Goal: Information Seeking & Learning: Check status

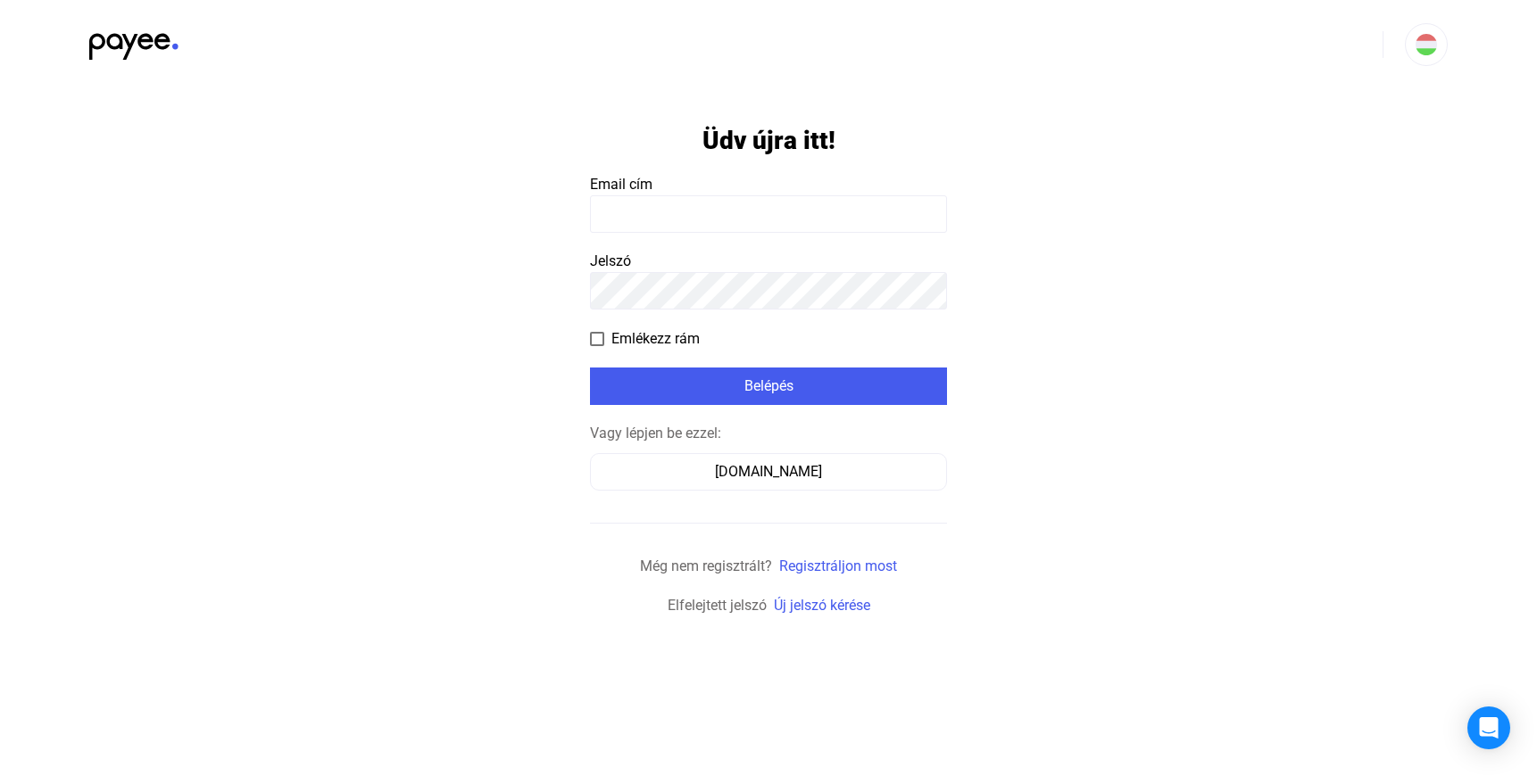
click at [714, 211] on input at bounding box center [768, 213] width 357 height 37
click at [718, 211] on input at bounding box center [768, 213] width 357 height 37
click at [796, 214] on input "**********" at bounding box center [768, 213] width 357 height 37
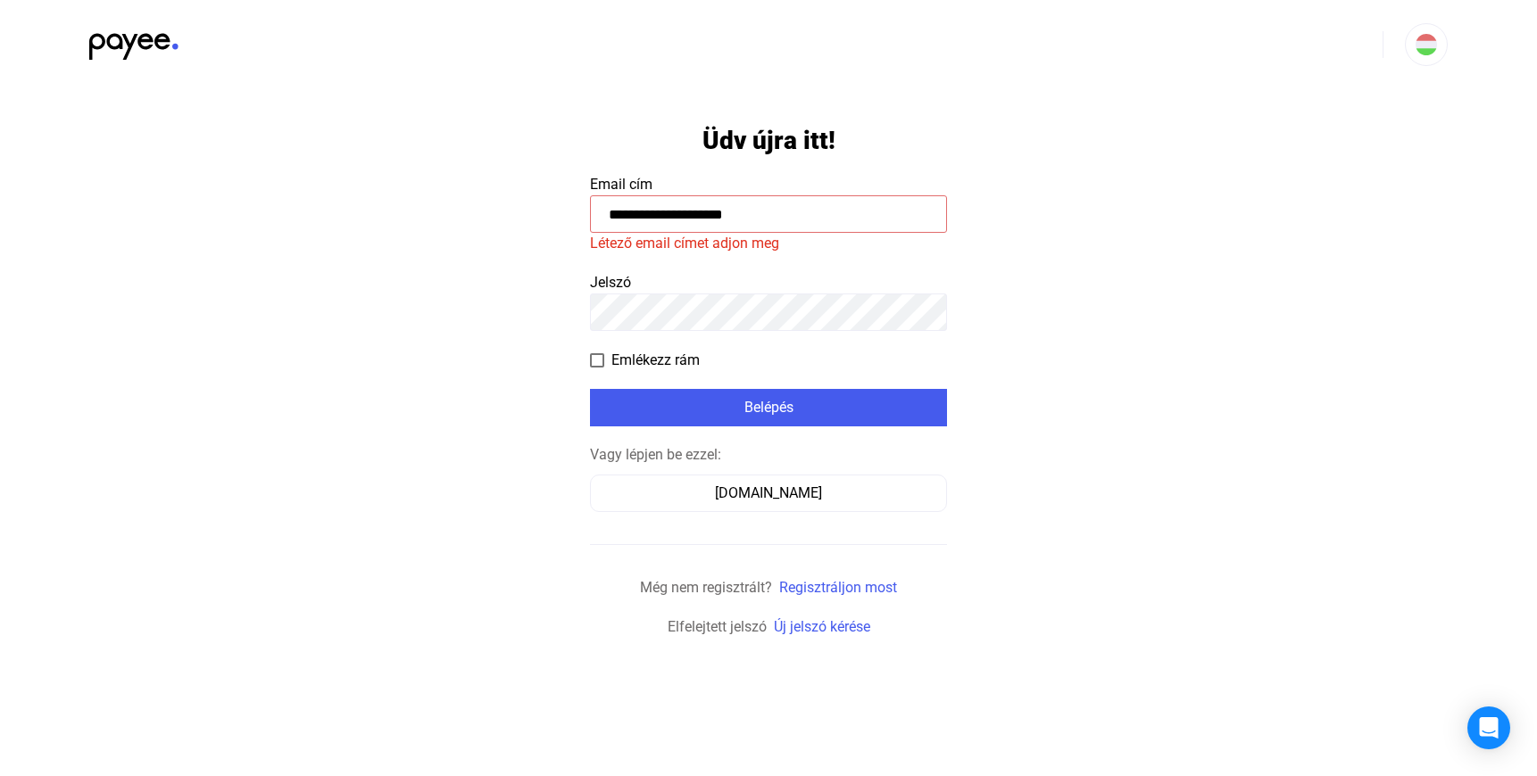
type input "**********"
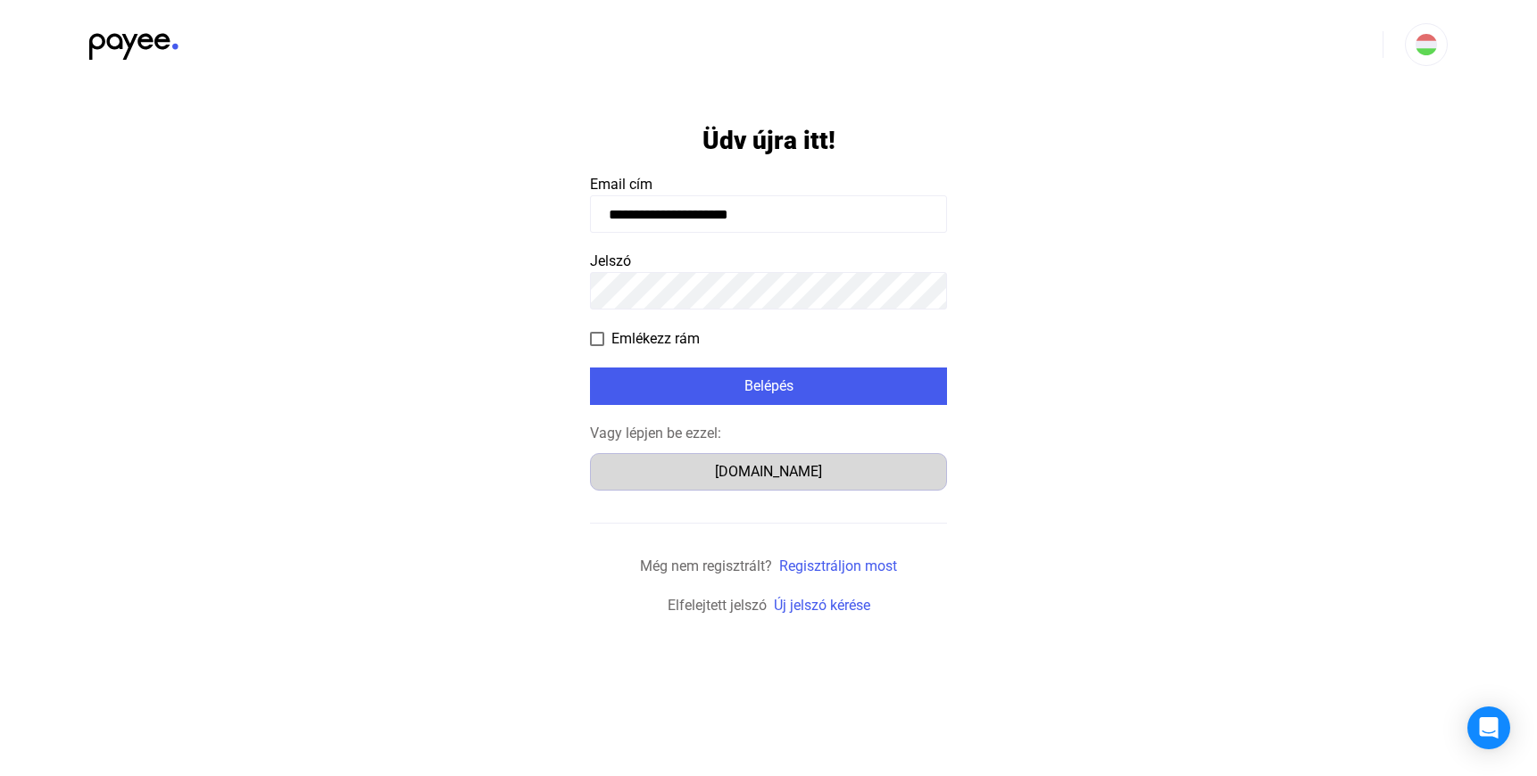
click at [772, 465] on div "Számlázz.hu" at bounding box center [768, 471] width 344 height 21
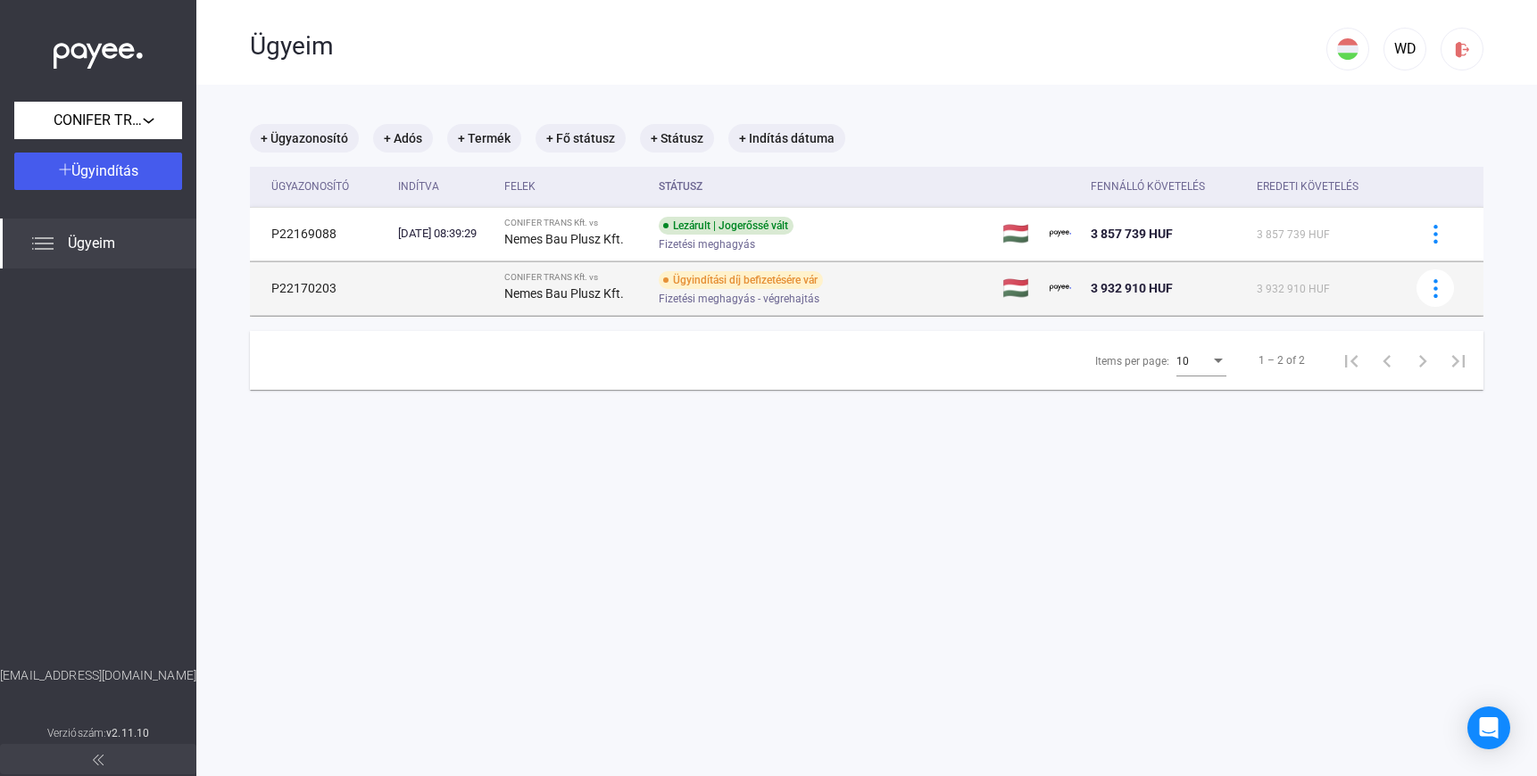
click at [1139, 294] on span "3 932 910 HUF" at bounding box center [1131, 288] width 82 height 14
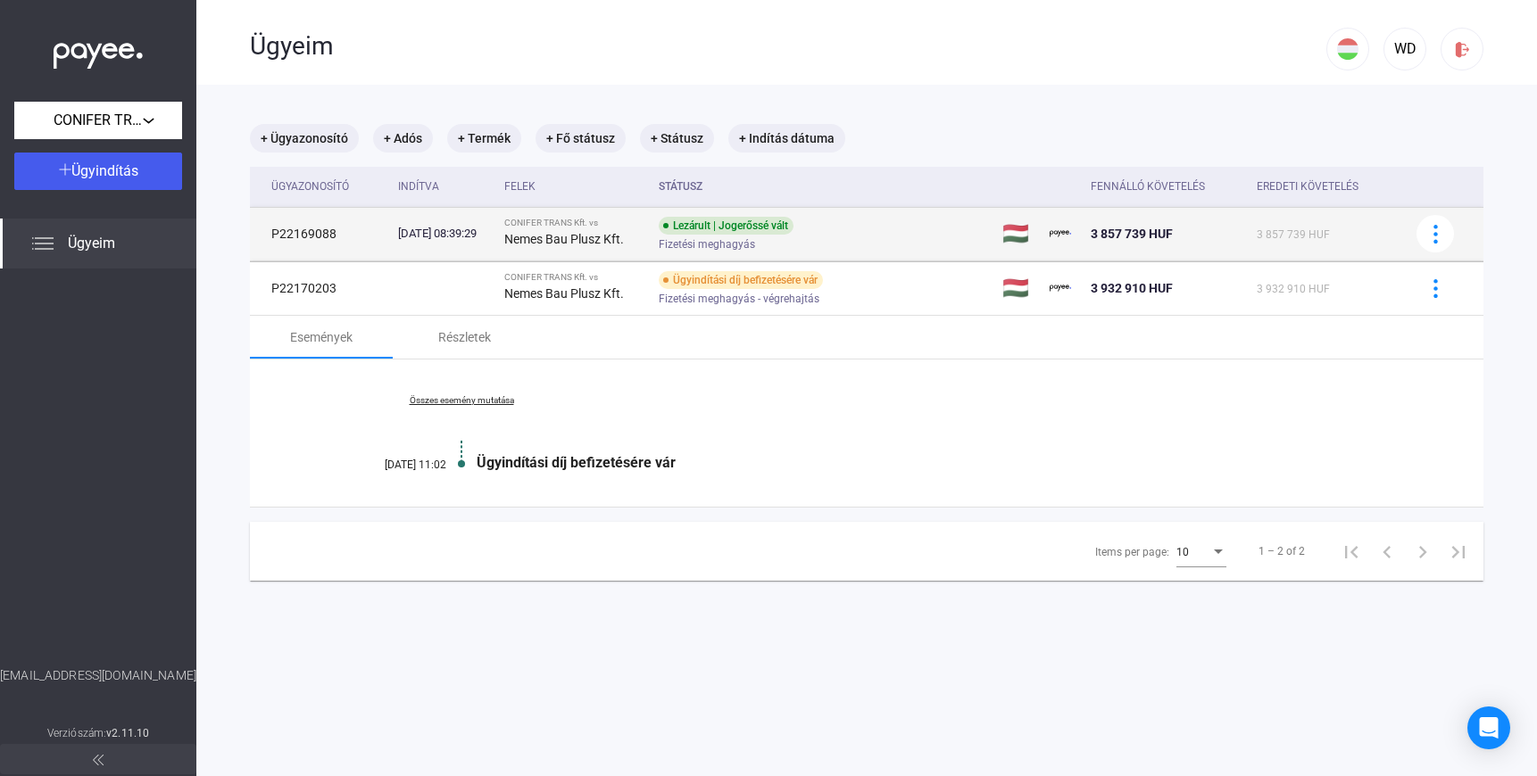
click at [868, 232] on div "Lezárult | Jogerőssé vált Fizetési meghagyás" at bounding box center [801, 234] width 285 height 35
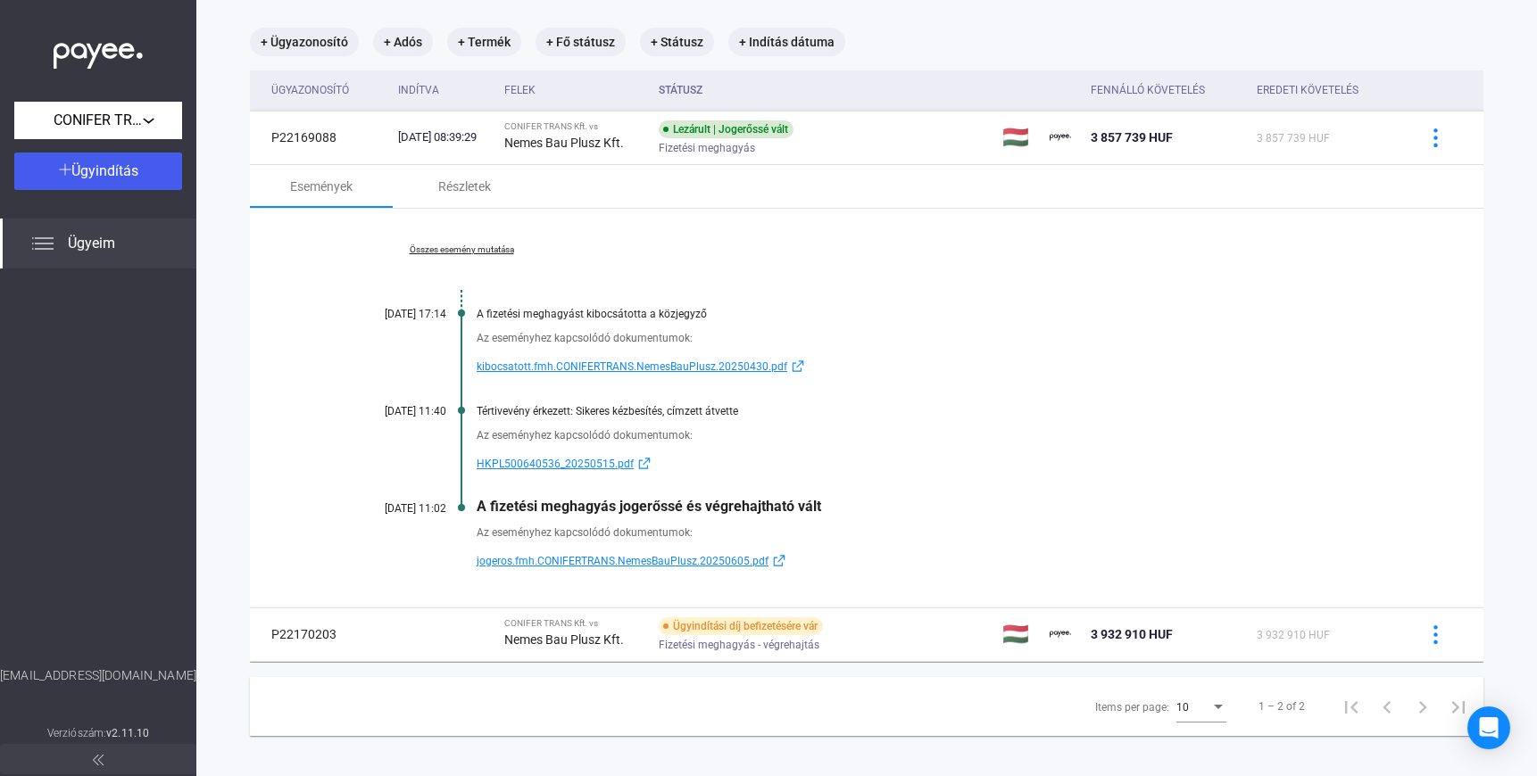
scroll to position [111, 0]
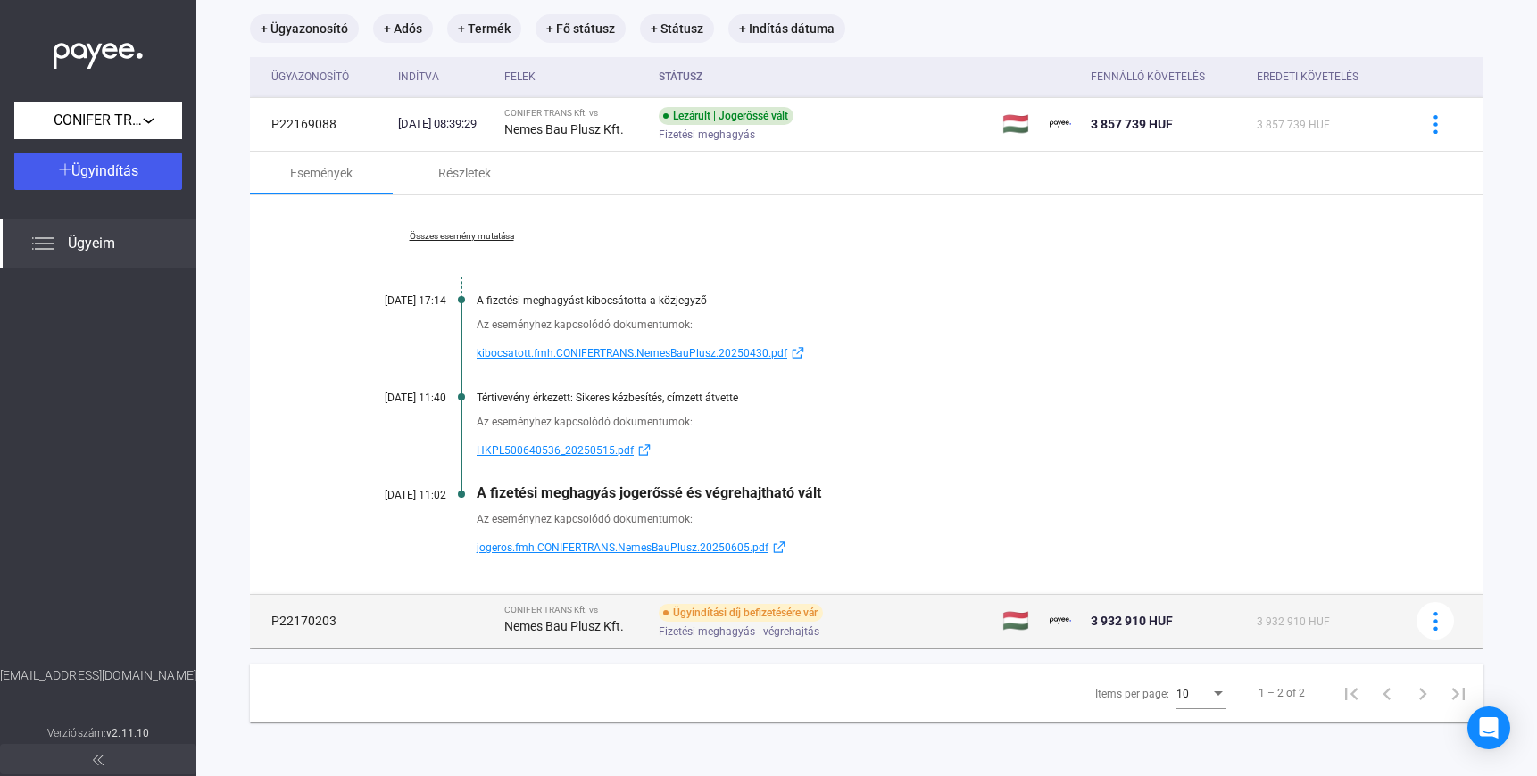
click at [920, 617] on div "Ügyindítási díj befizetésére vár Fizetési meghagyás - végrehajtás" at bounding box center [801, 621] width 285 height 35
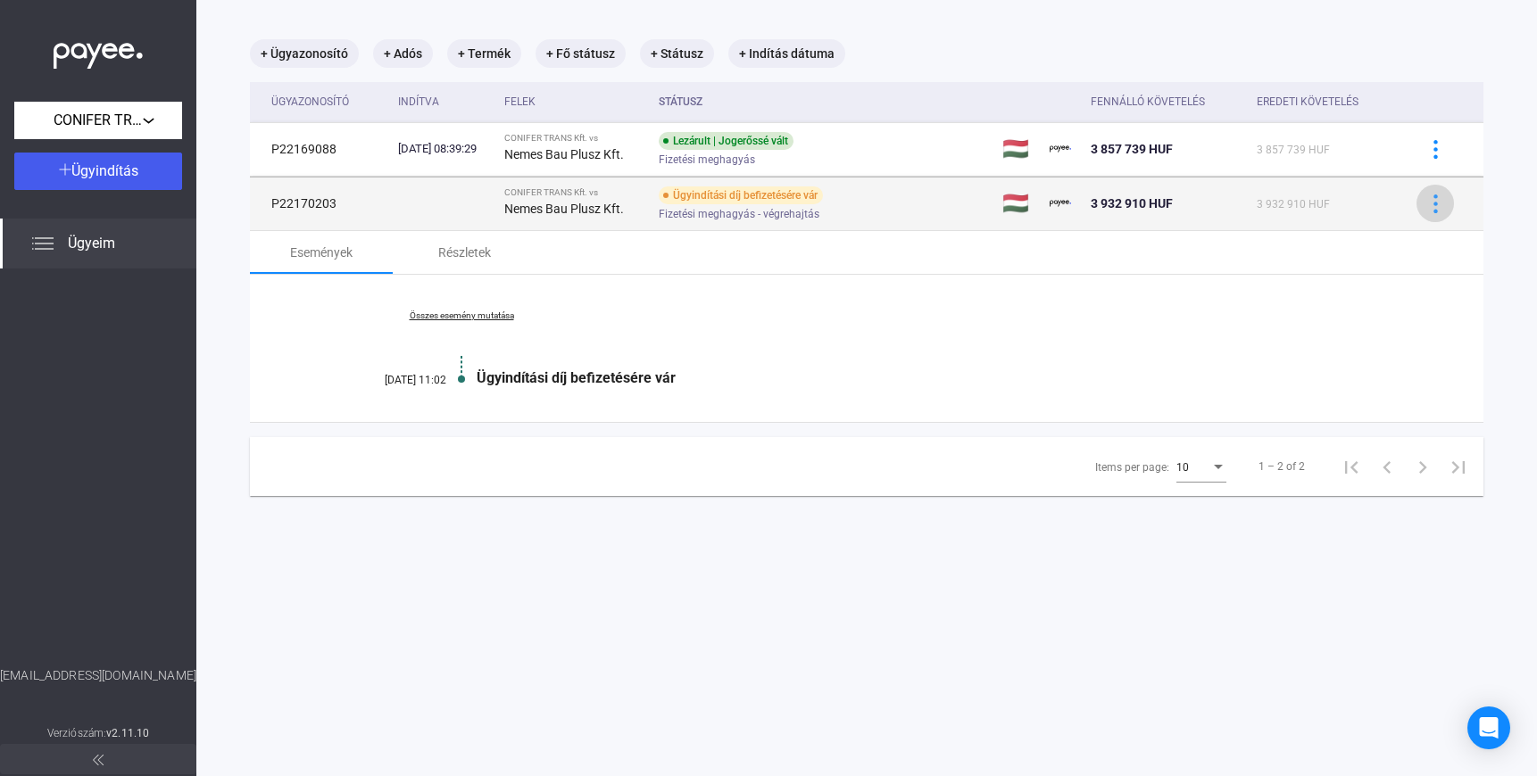
click at [1442, 209] on img at bounding box center [1435, 204] width 19 height 19
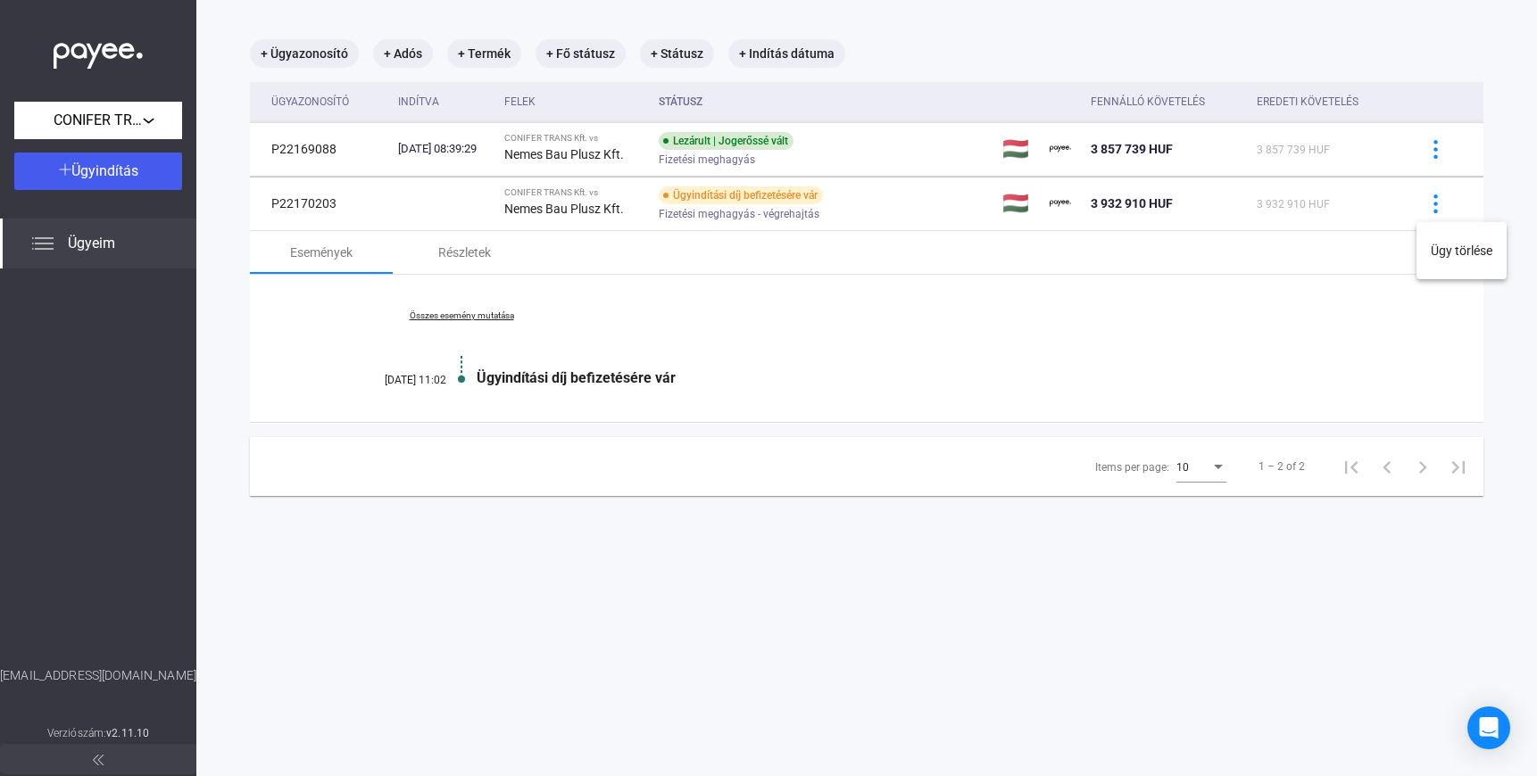
click at [1206, 333] on div at bounding box center [768, 388] width 1537 height 776
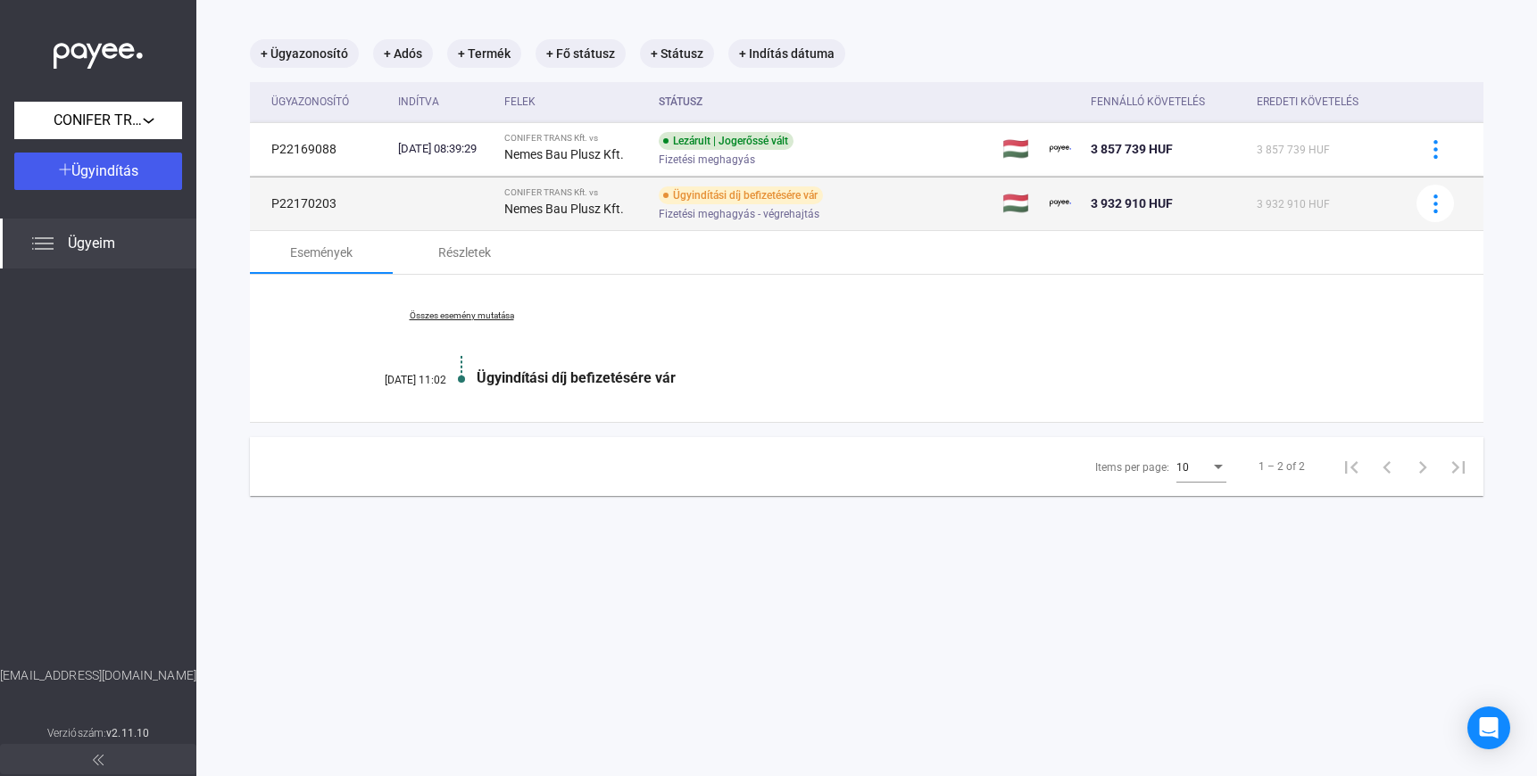
click at [327, 203] on td "P22170203" at bounding box center [320, 204] width 141 height 54
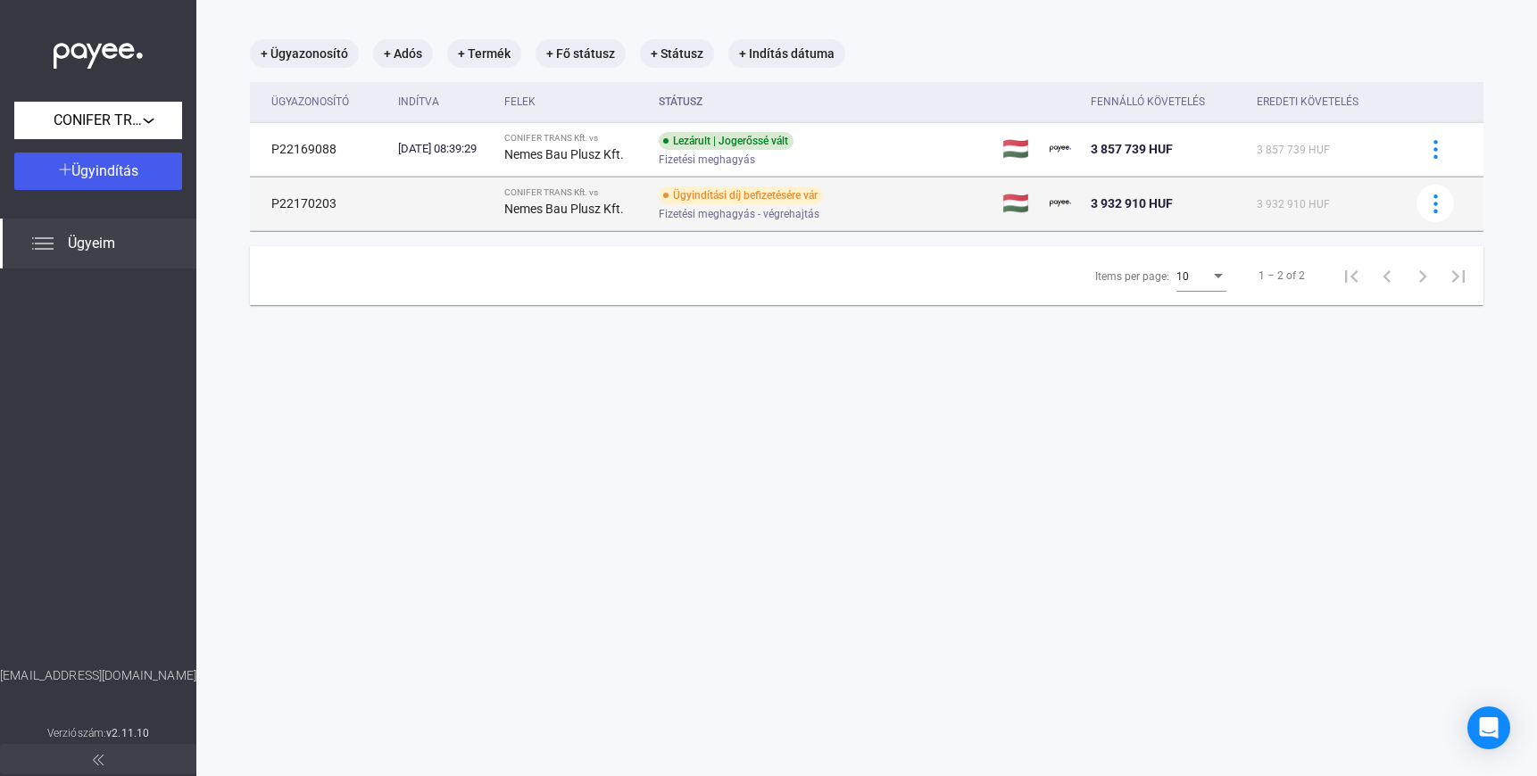
click at [299, 189] on td "P22170203" at bounding box center [320, 204] width 141 height 54
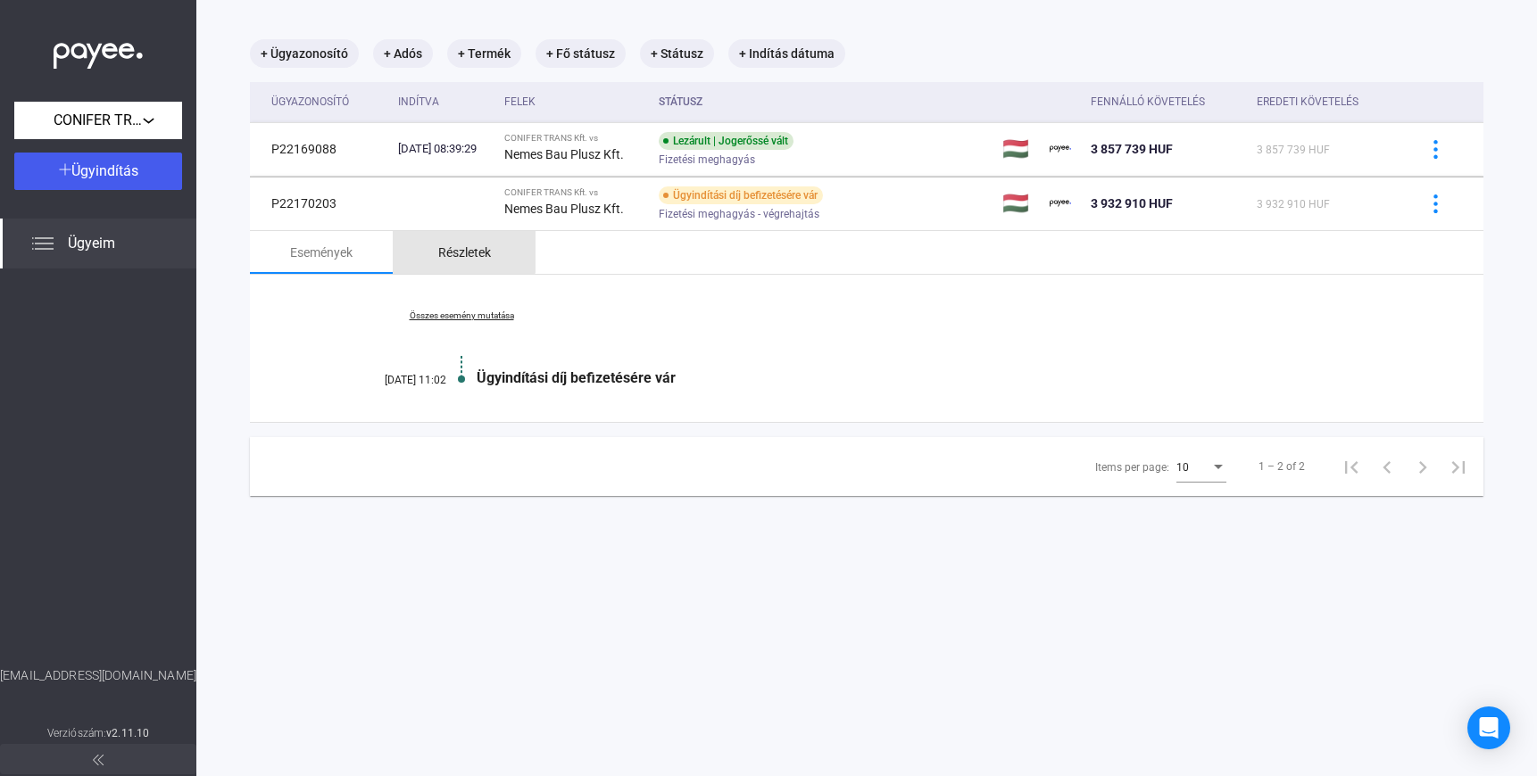
click at [451, 242] on div "Részletek" at bounding box center [464, 252] width 53 height 21
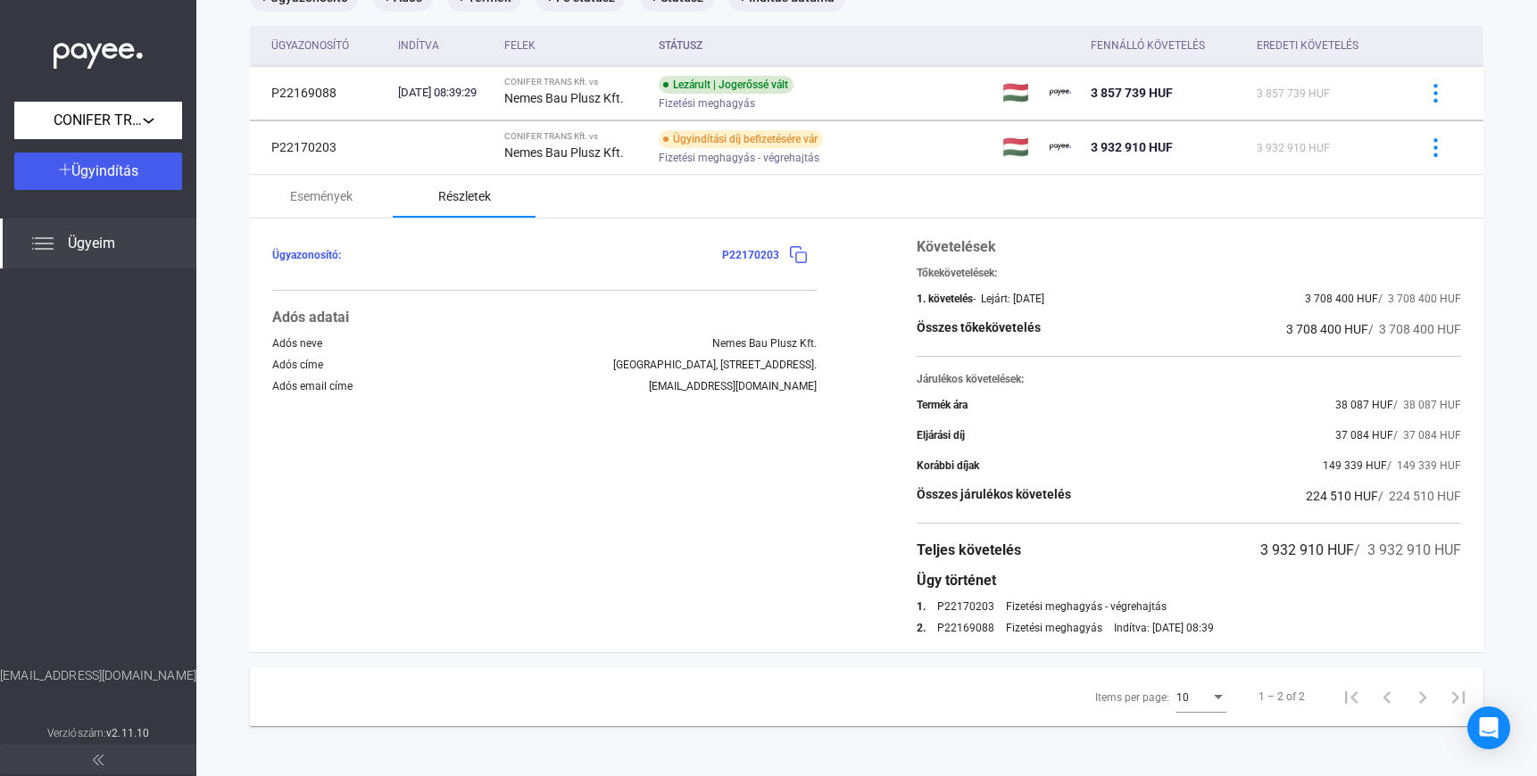
scroll to position [145, 0]
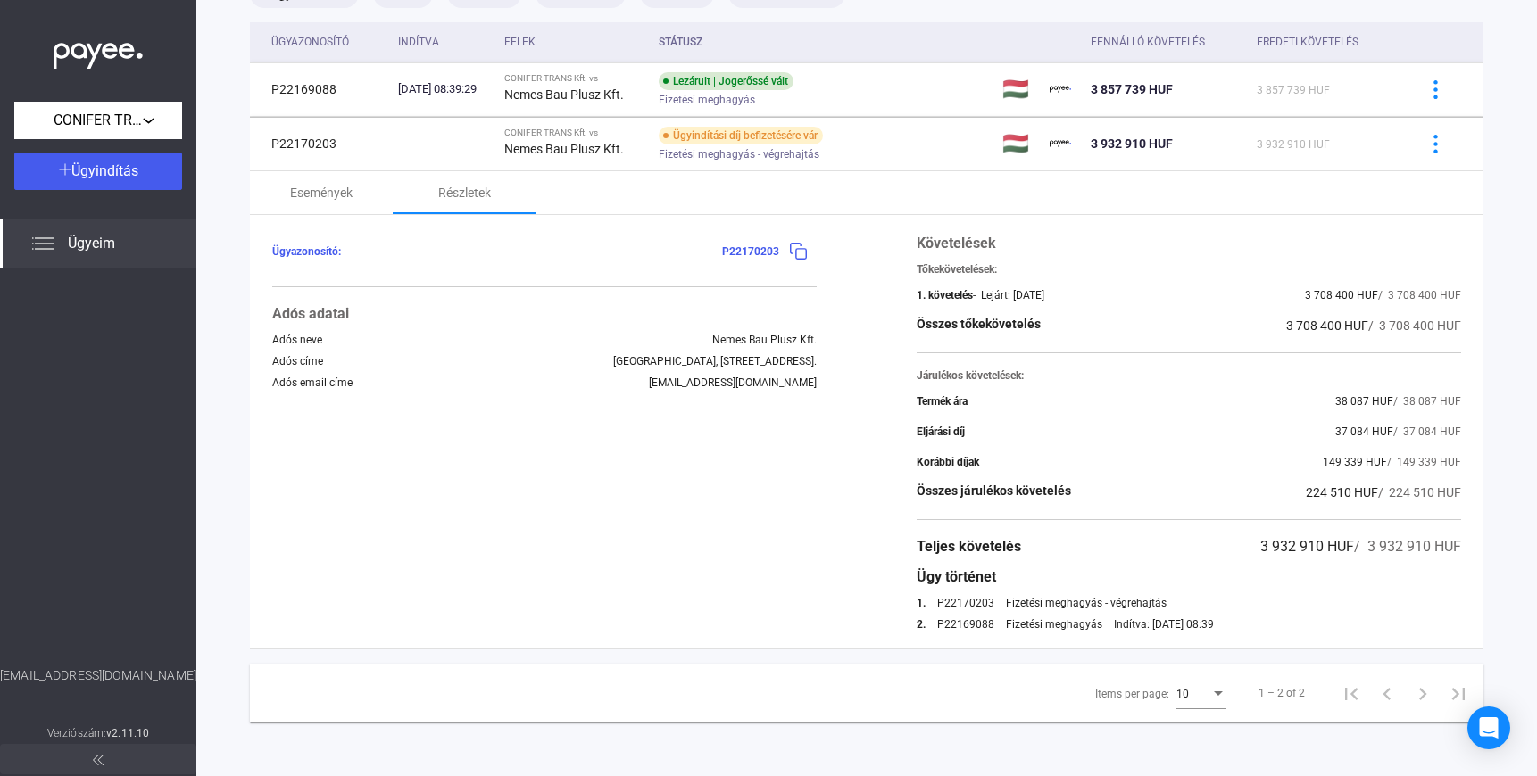
click at [774, 245] on span "P22170203" at bounding box center [750, 251] width 57 height 12
click at [800, 251] on img at bounding box center [798, 251] width 19 height 19
click at [323, 205] on div "Események" at bounding box center [321, 192] width 143 height 43
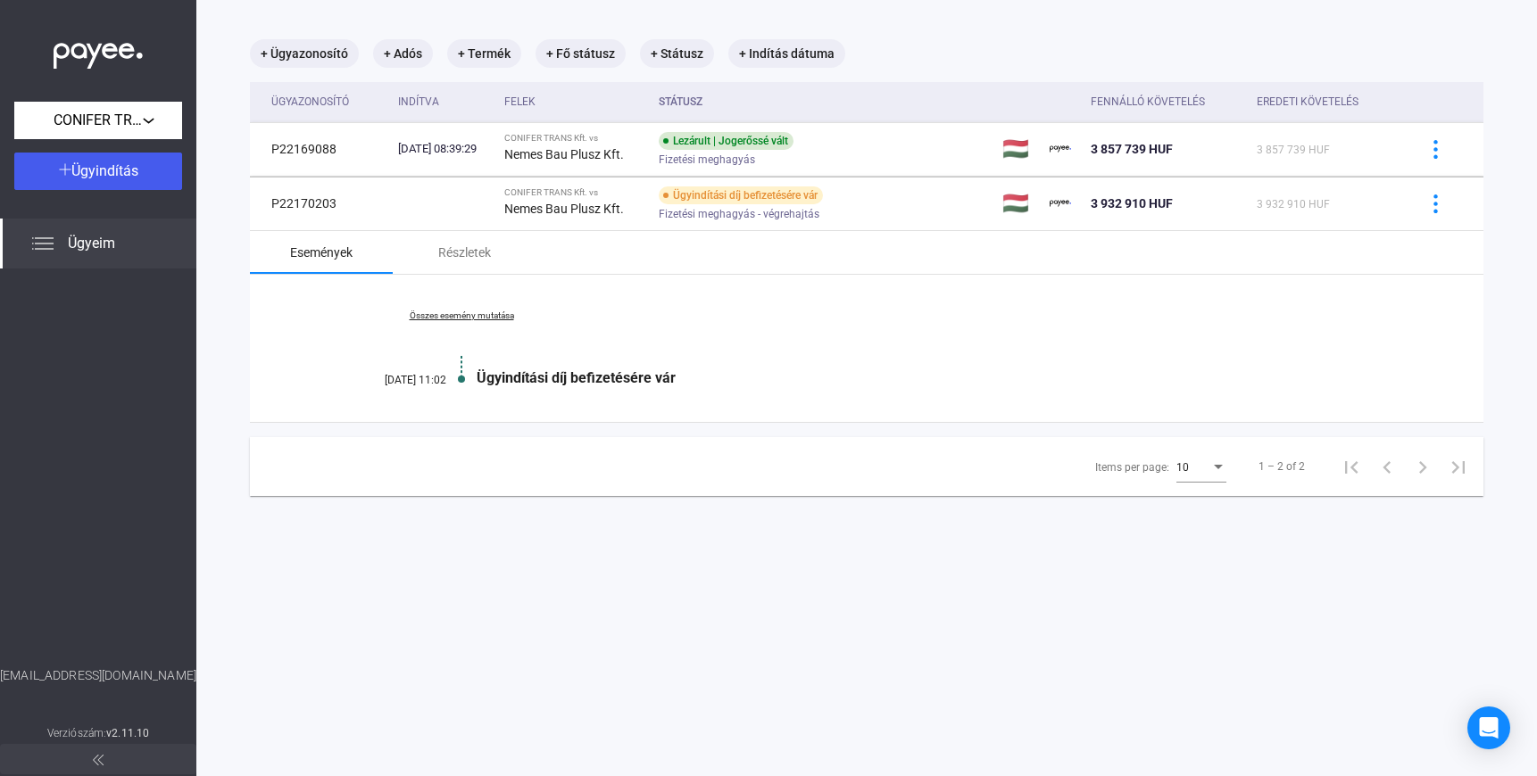
scroll to position [85, 0]
click at [474, 317] on link "Összes esemény mutatása" at bounding box center [461, 316] width 244 height 11
click at [476, 316] on link "Kevesebb esemény mutatása" at bounding box center [461, 316] width 244 height 11
click at [464, 254] on div "Részletek" at bounding box center [464, 252] width 53 height 21
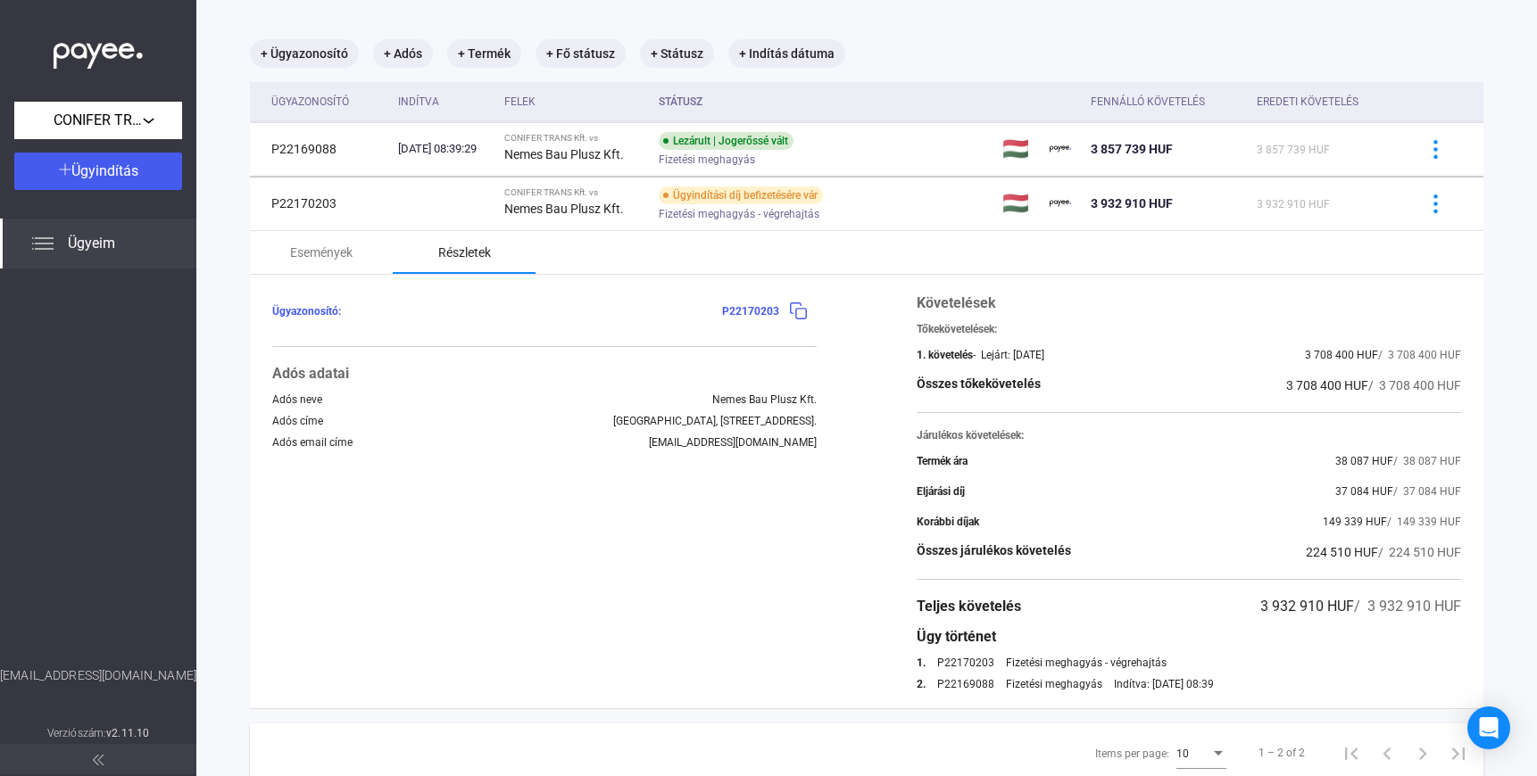
scroll to position [145, 0]
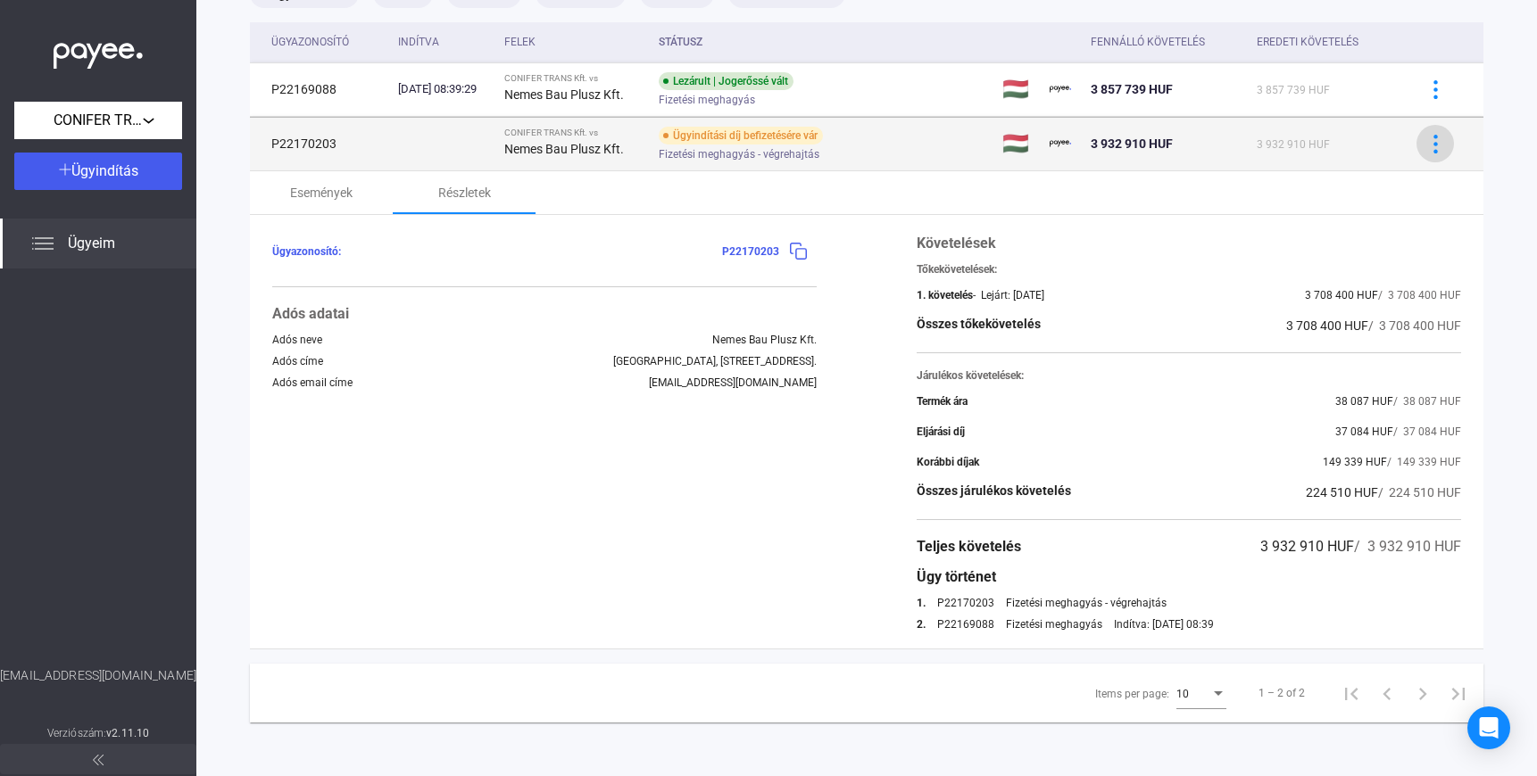
click at [1439, 146] on img at bounding box center [1435, 144] width 19 height 19
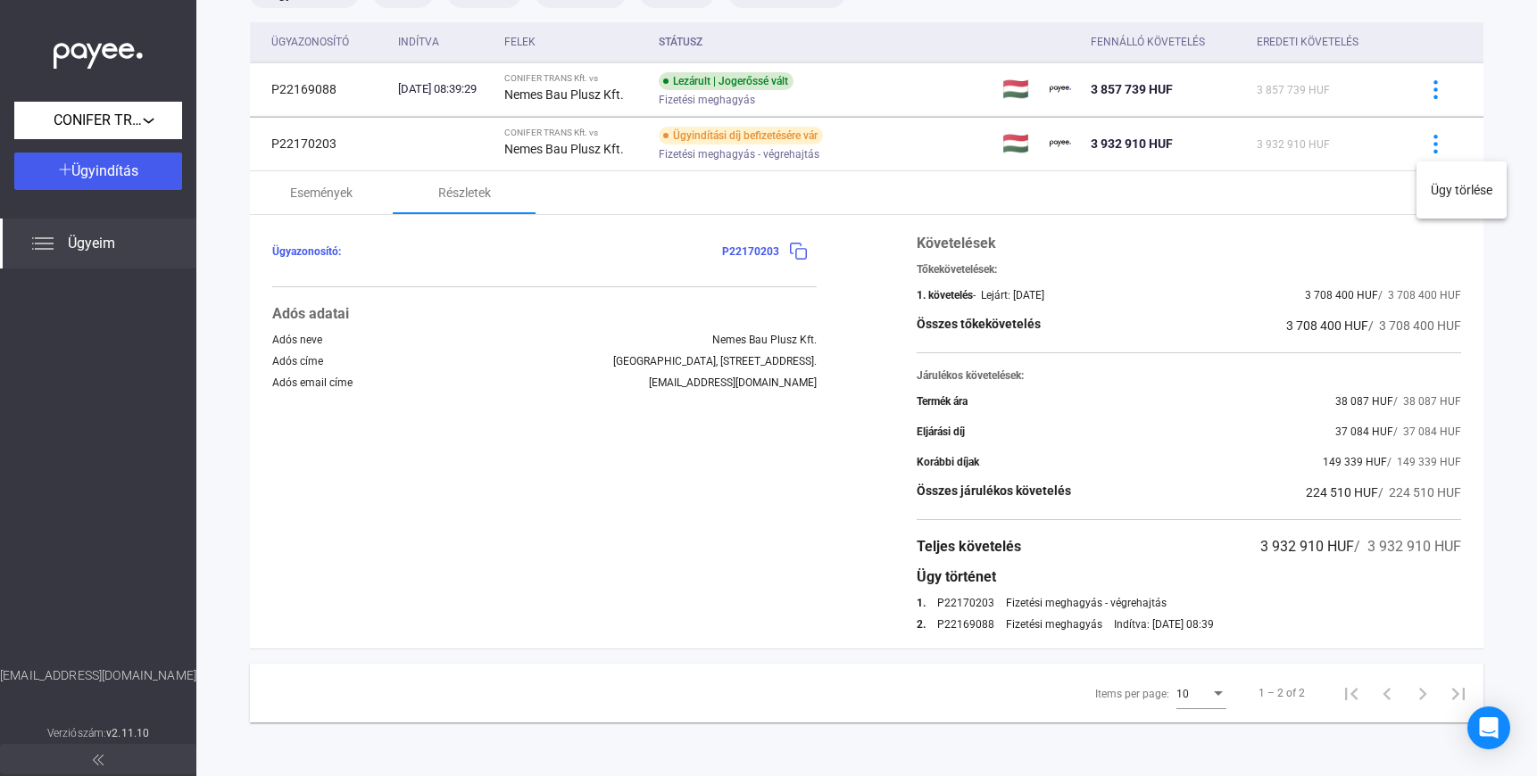
click at [601, 253] on div at bounding box center [768, 388] width 1537 height 776
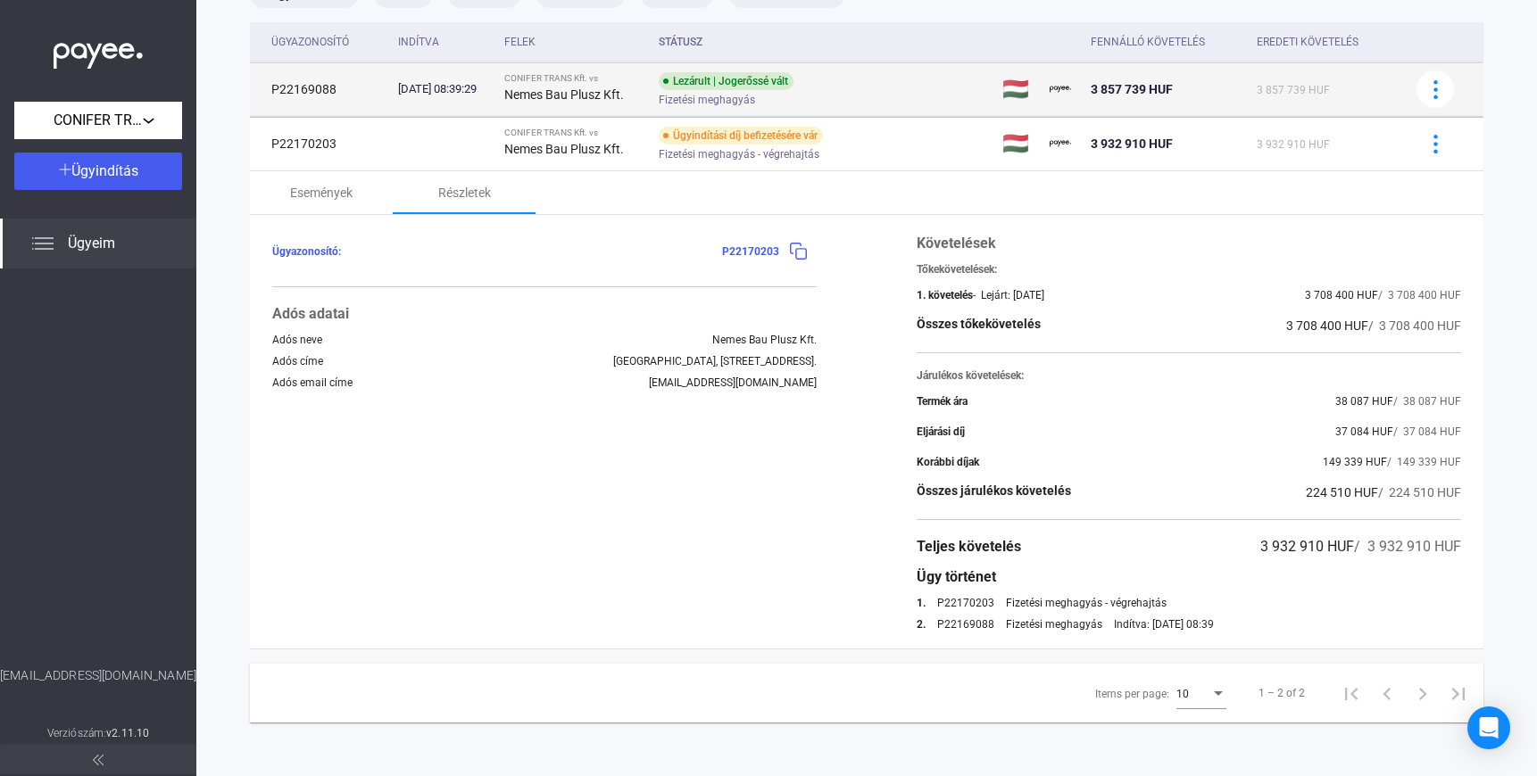
click at [908, 86] on div "Lezárult | Jogerőssé vált Fizetési meghagyás" at bounding box center [801, 89] width 285 height 35
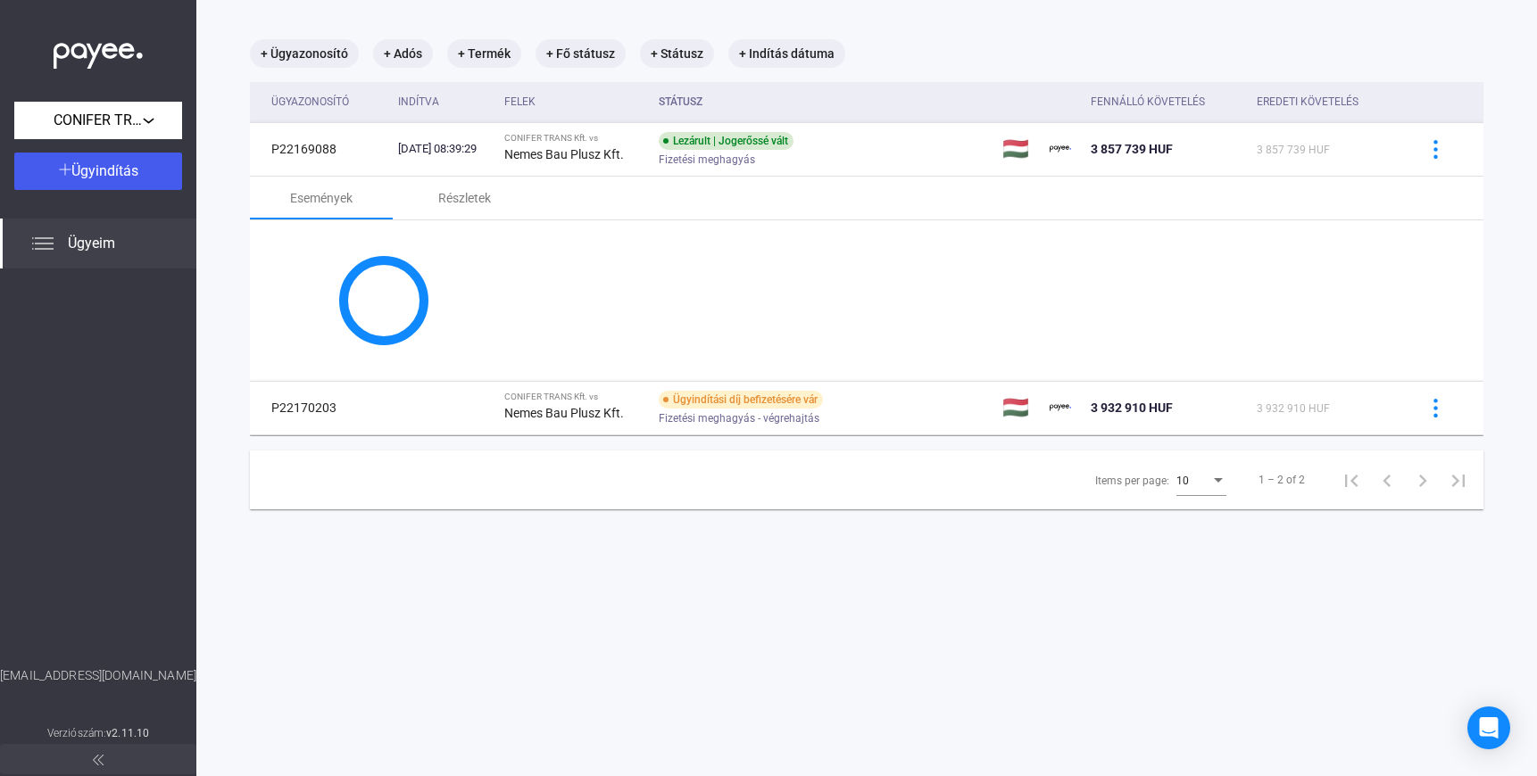
scroll to position [111, 0]
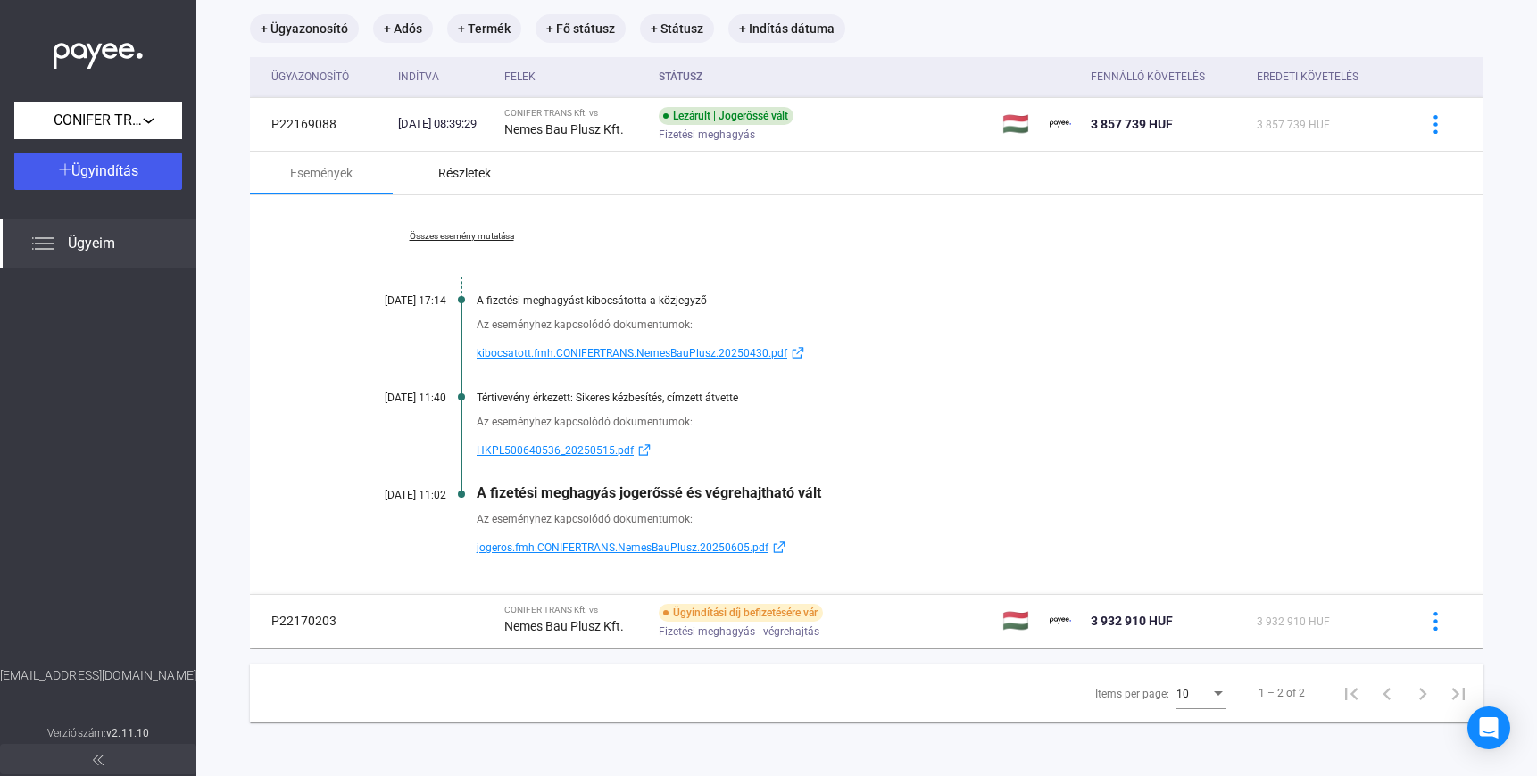
click at [463, 173] on div "Részletek" at bounding box center [464, 172] width 53 height 21
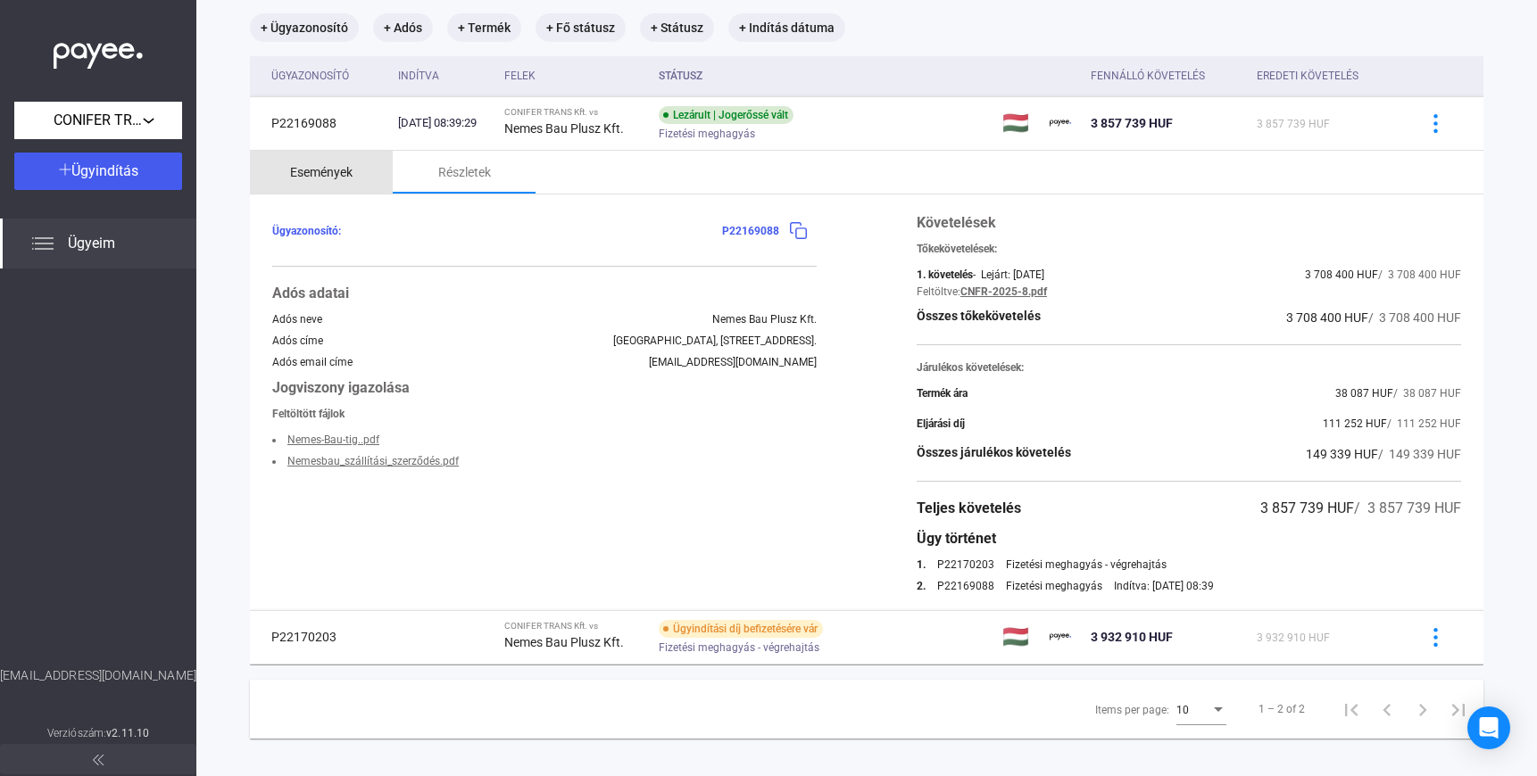
click at [329, 170] on div "Események" at bounding box center [321, 172] width 62 height 21
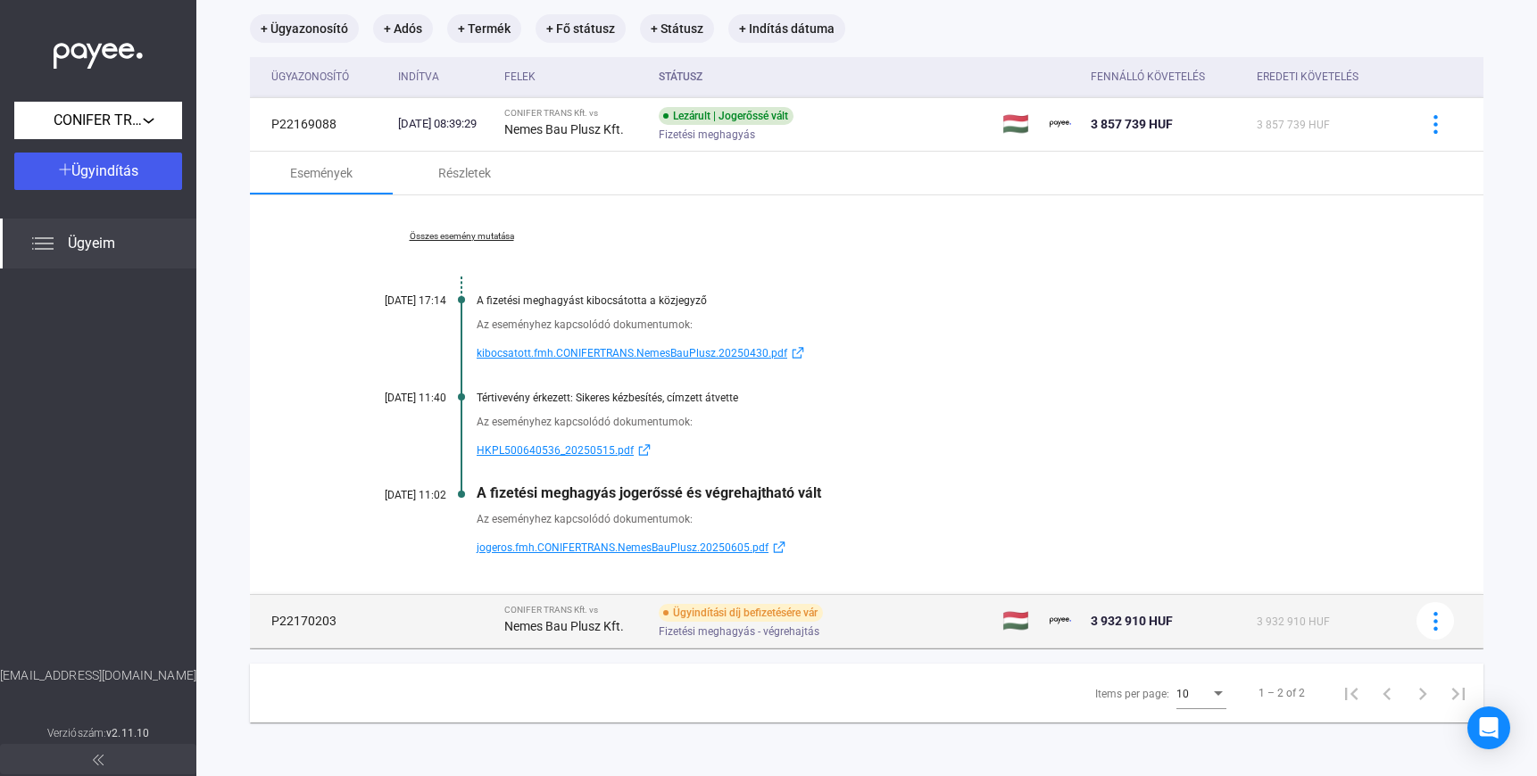
click at [1207, 617] on div "3 932 910 HUF" at bounding box center [1166, 620] width 152 height 21
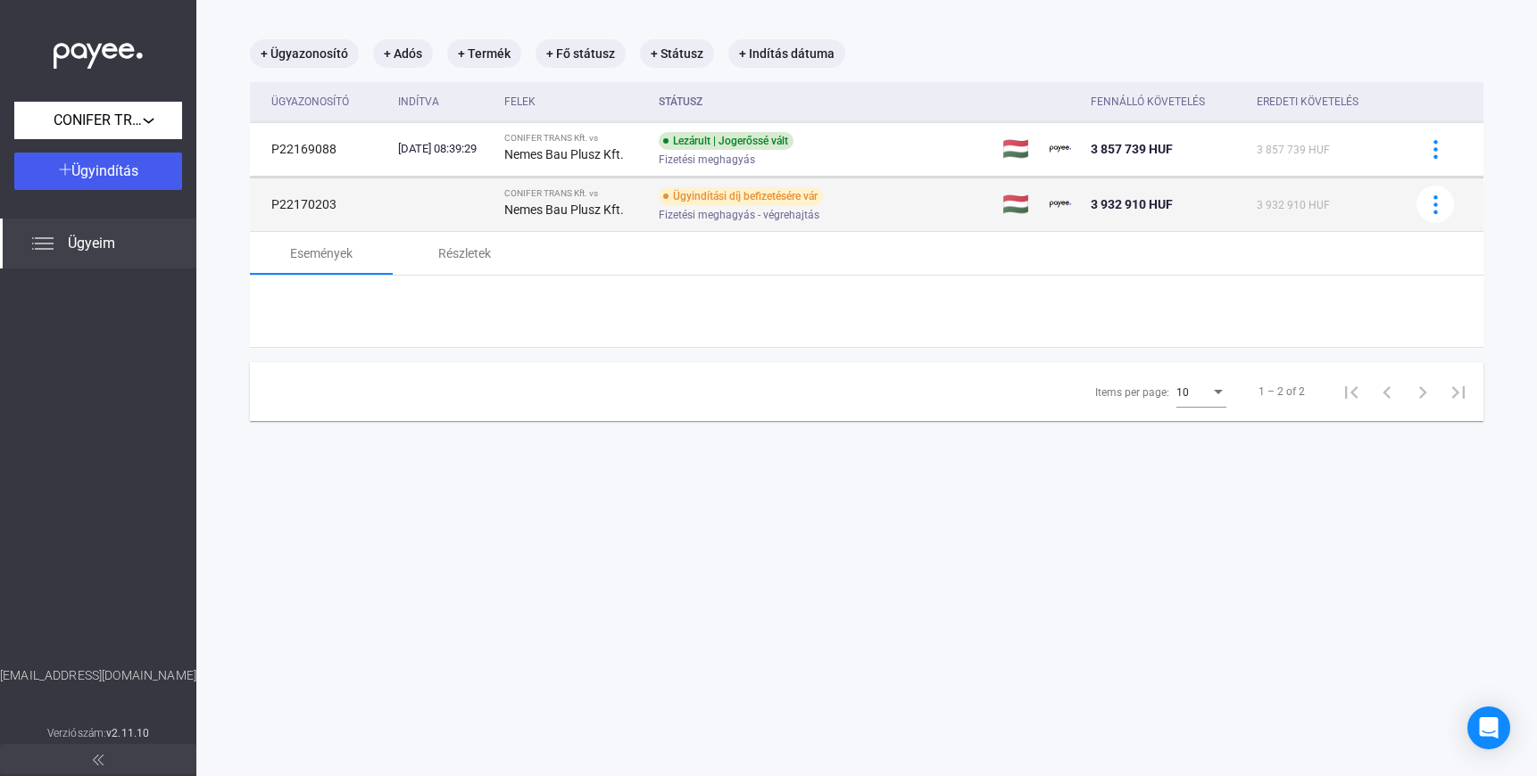
scroll to position [85, 0]
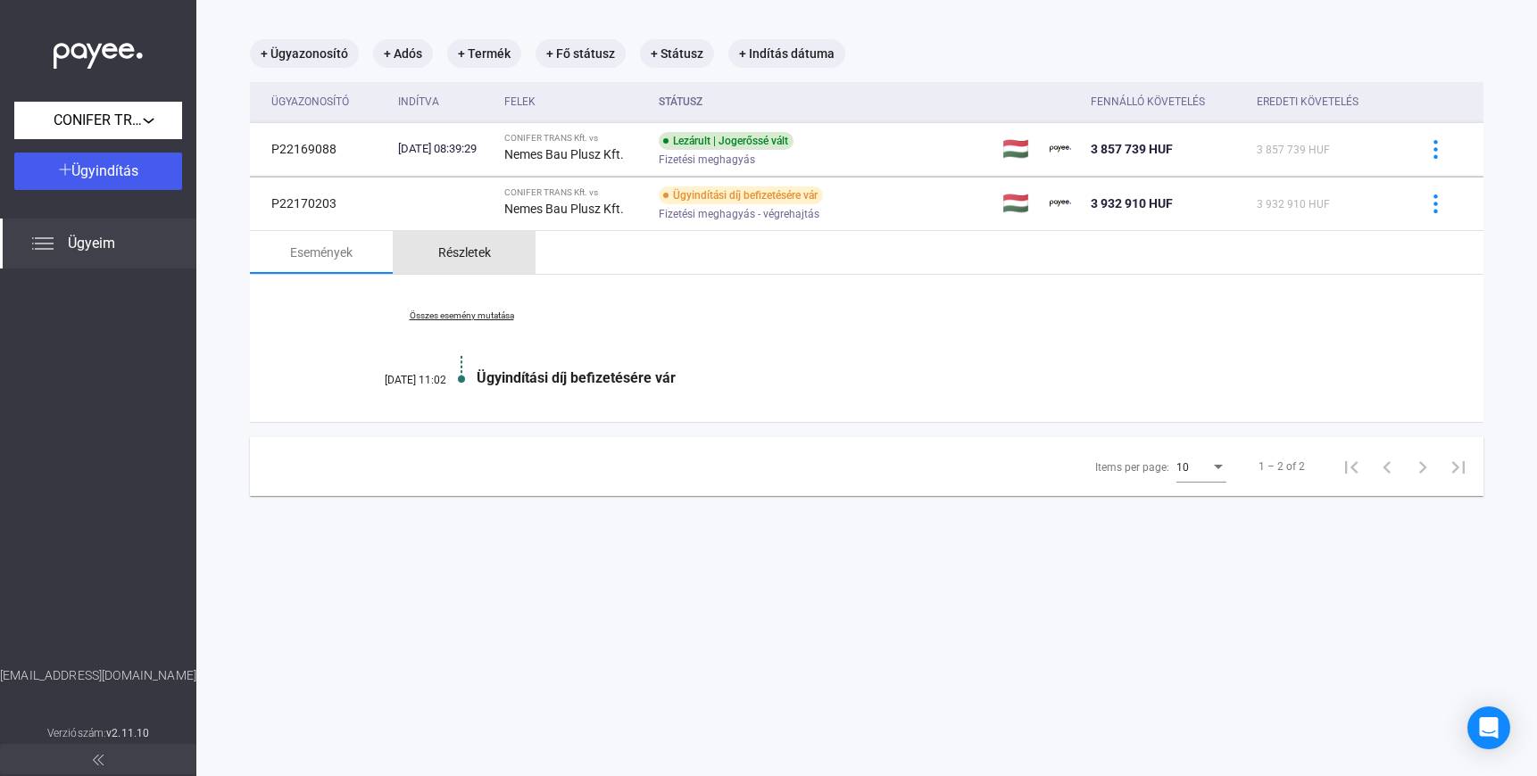
click at [467, 253] on div "Részletek" at bounding box center [464, 252] width 53 height 21
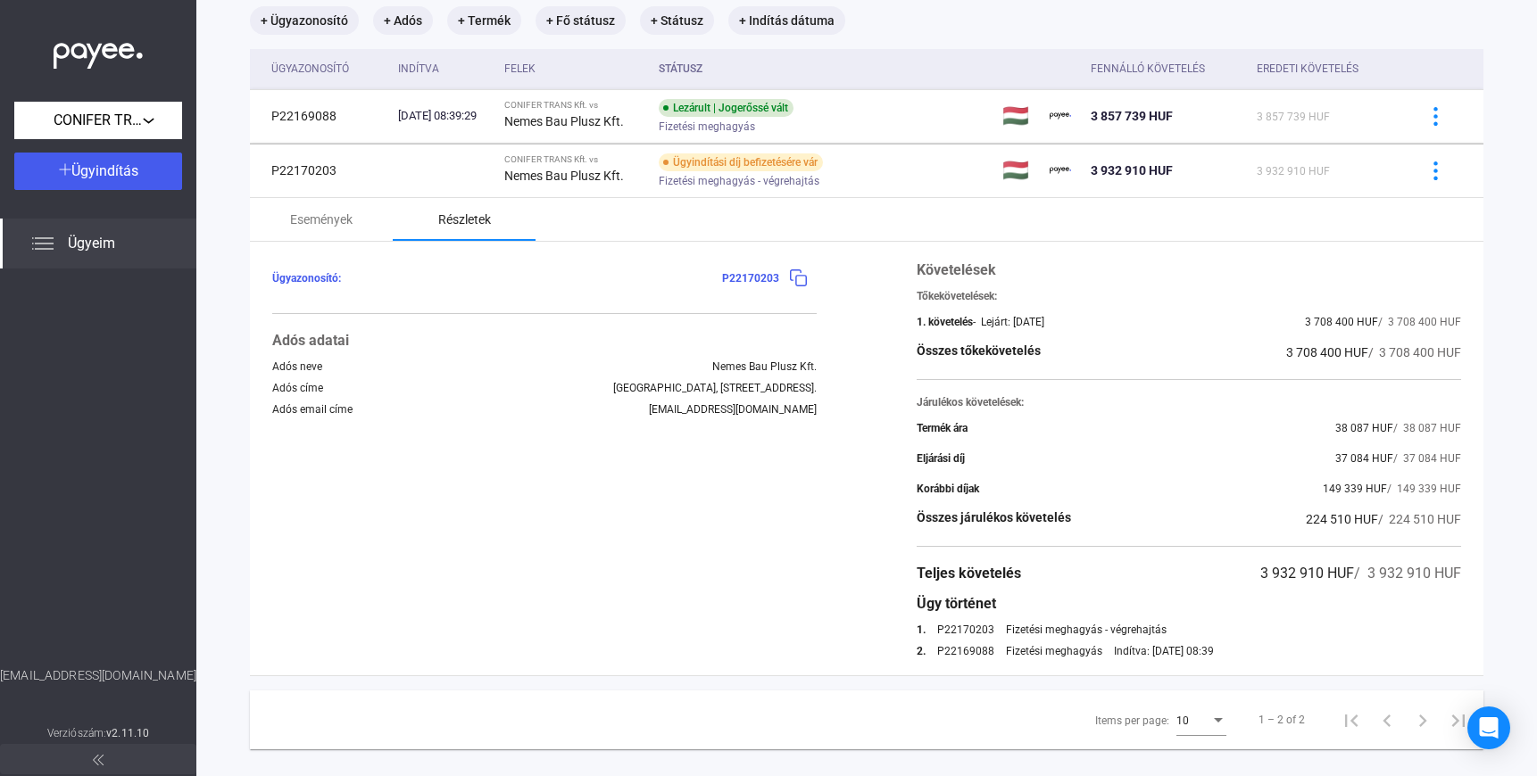
scroll to position [120, 0]
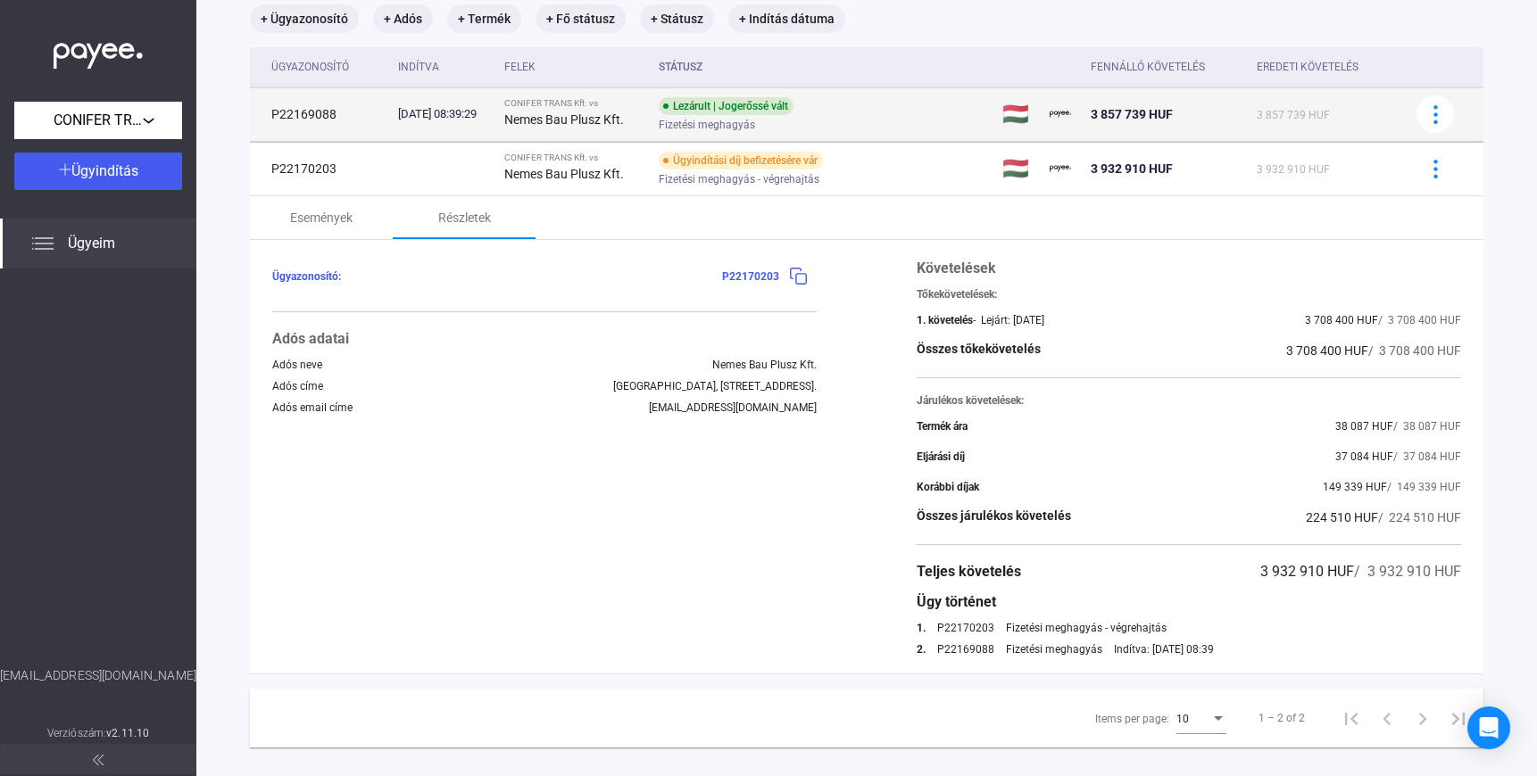
click at [845, 120] on div "Fizetési meghagyás" at bounding box center [801, 125] width 285 height 13
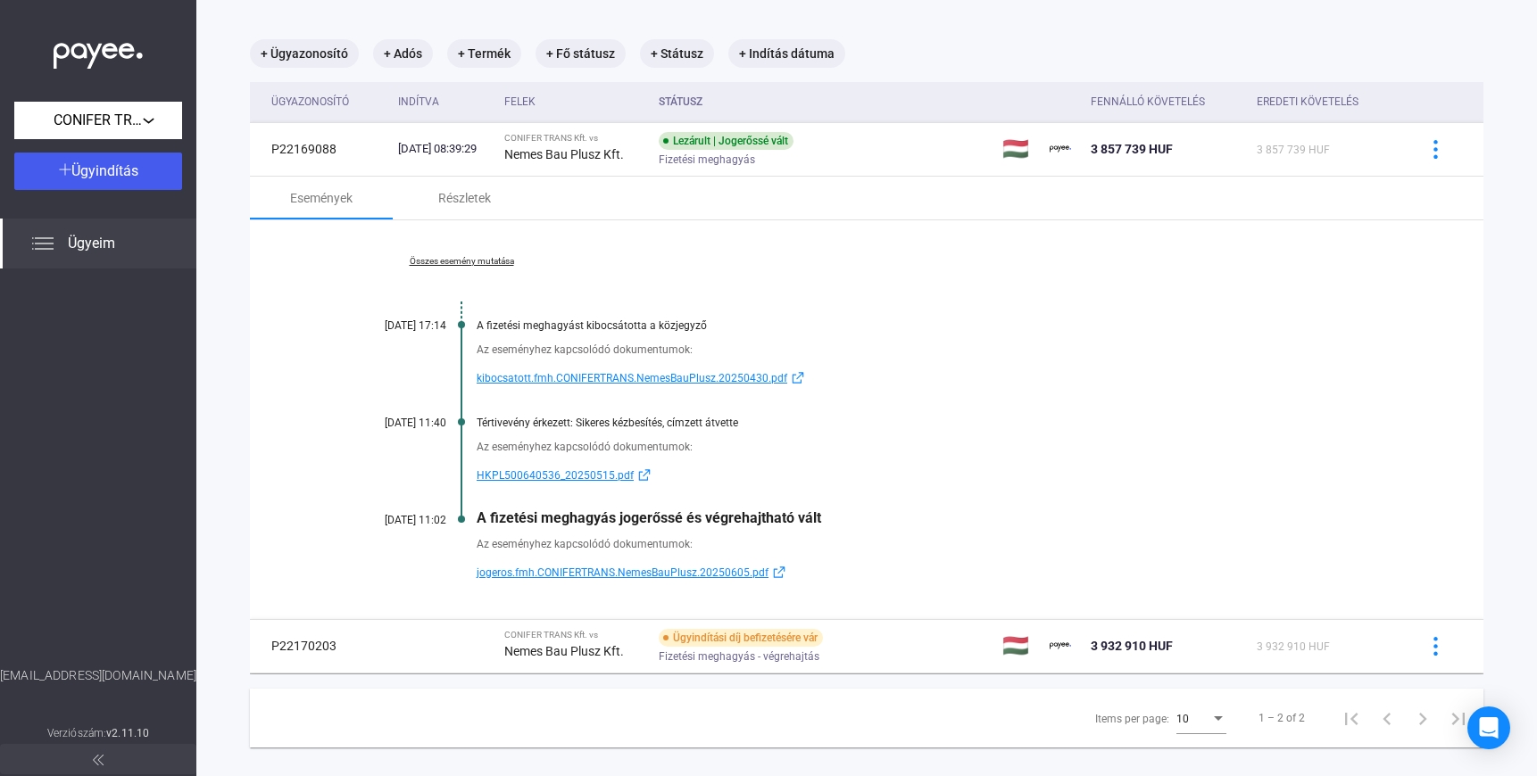
scroll to position [111, 0]
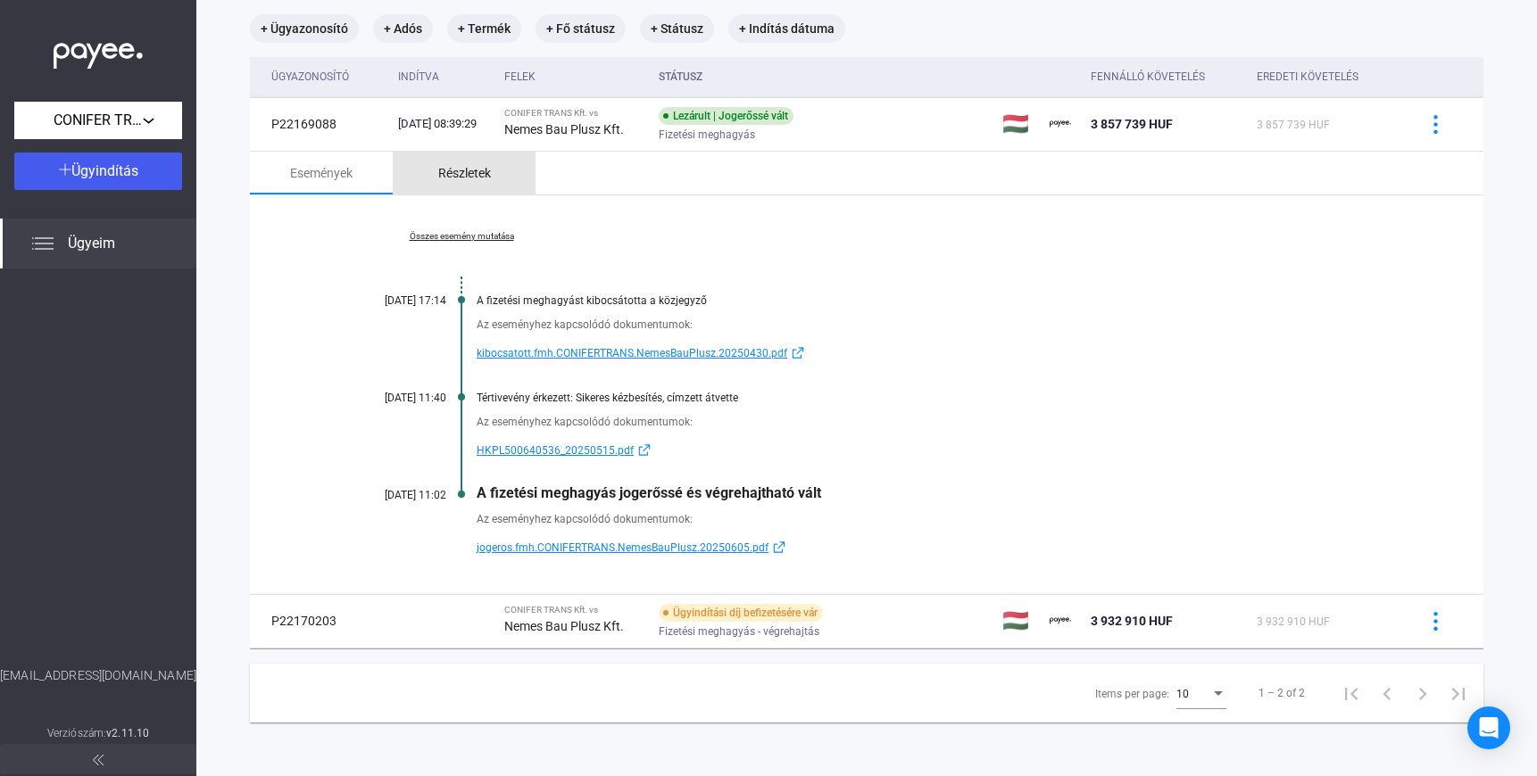
click at [467, 153] on div "Részletek" at bounding box center [464, 173] width 143 height 43
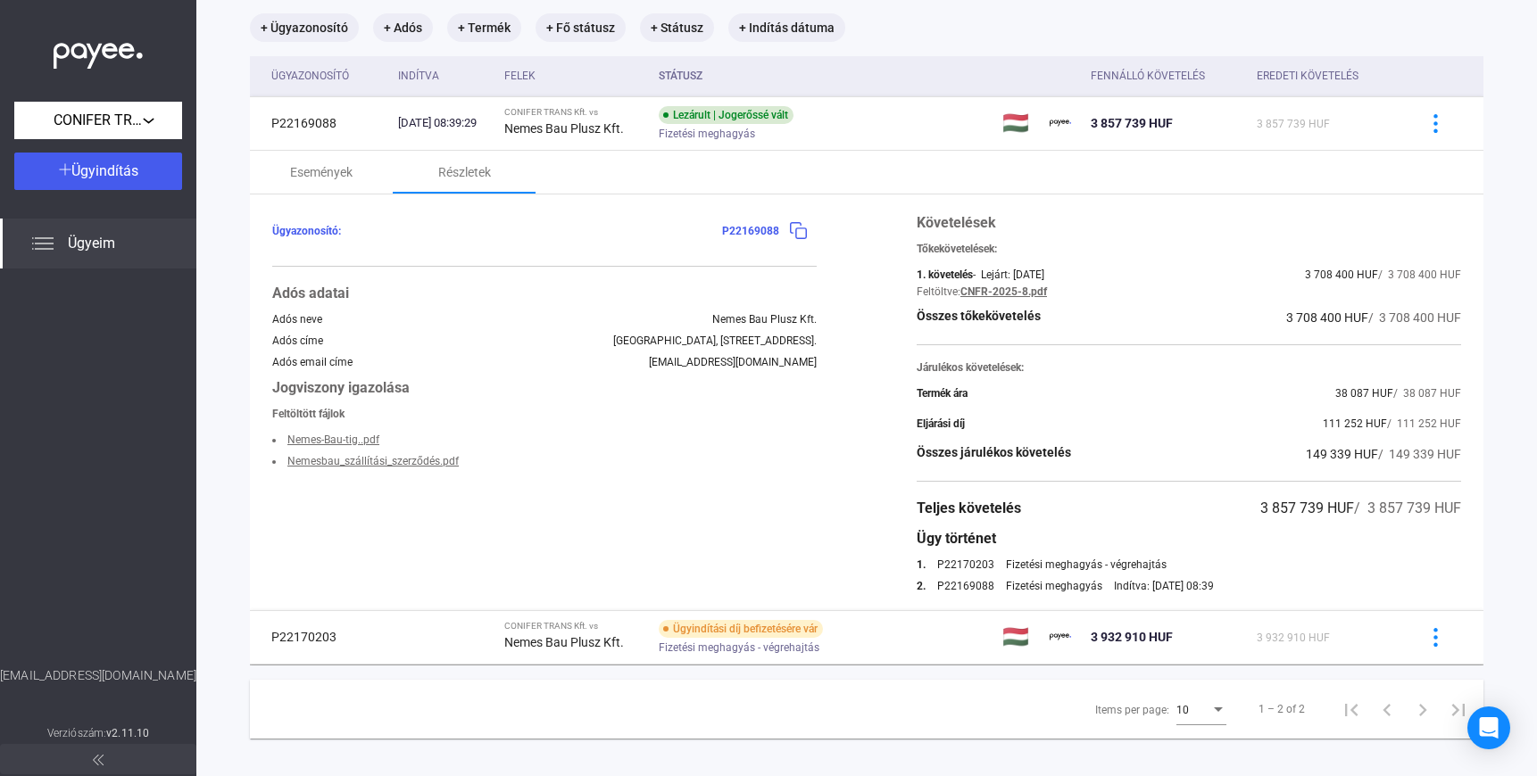
click at [1008, 289] on link "CNFR-2025-8.pdf" at bounding box center [1003, 292] width 87 height 12
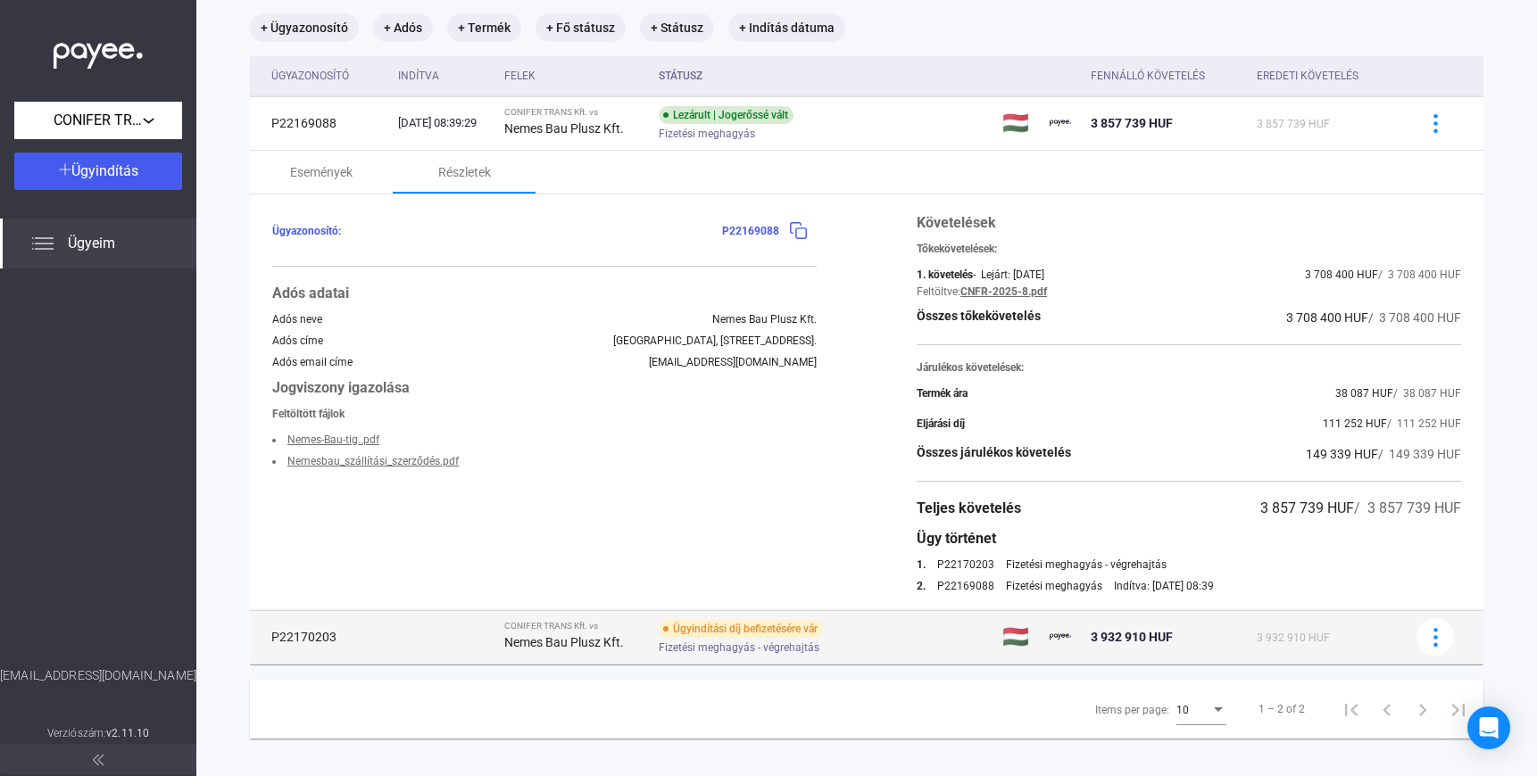
click at [893, 639] on div "Ügyindítási díj befizetésére vár Fizetési meghagyás - végrehajtás" at bounding box center [801, 637] width 285 height 35
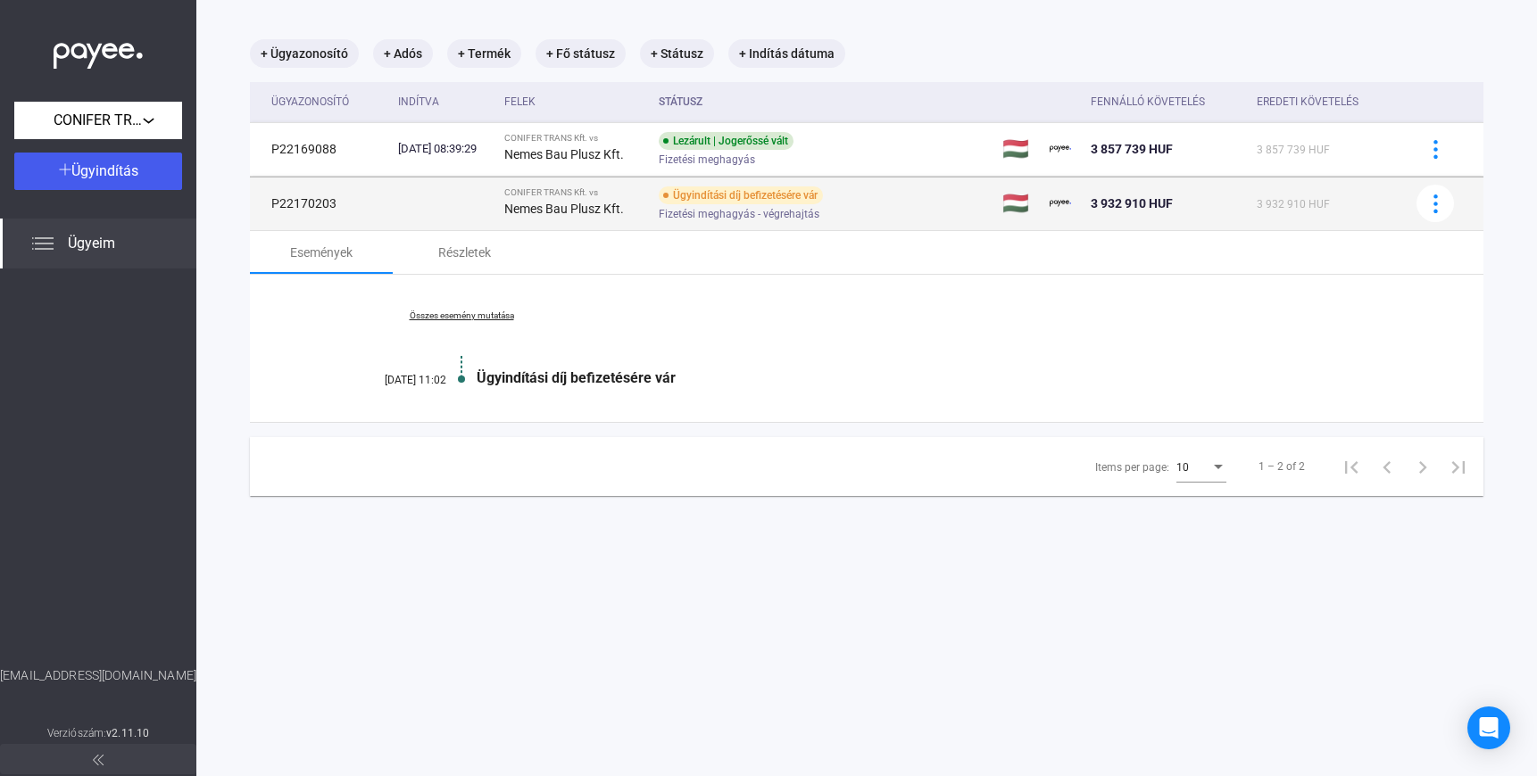
click at [879, 202] on div "Ügyindítási díj befizetésére vár Fizetési meghagyás - végrehajtás" at bounding box center [801, 203] width 285 height 35
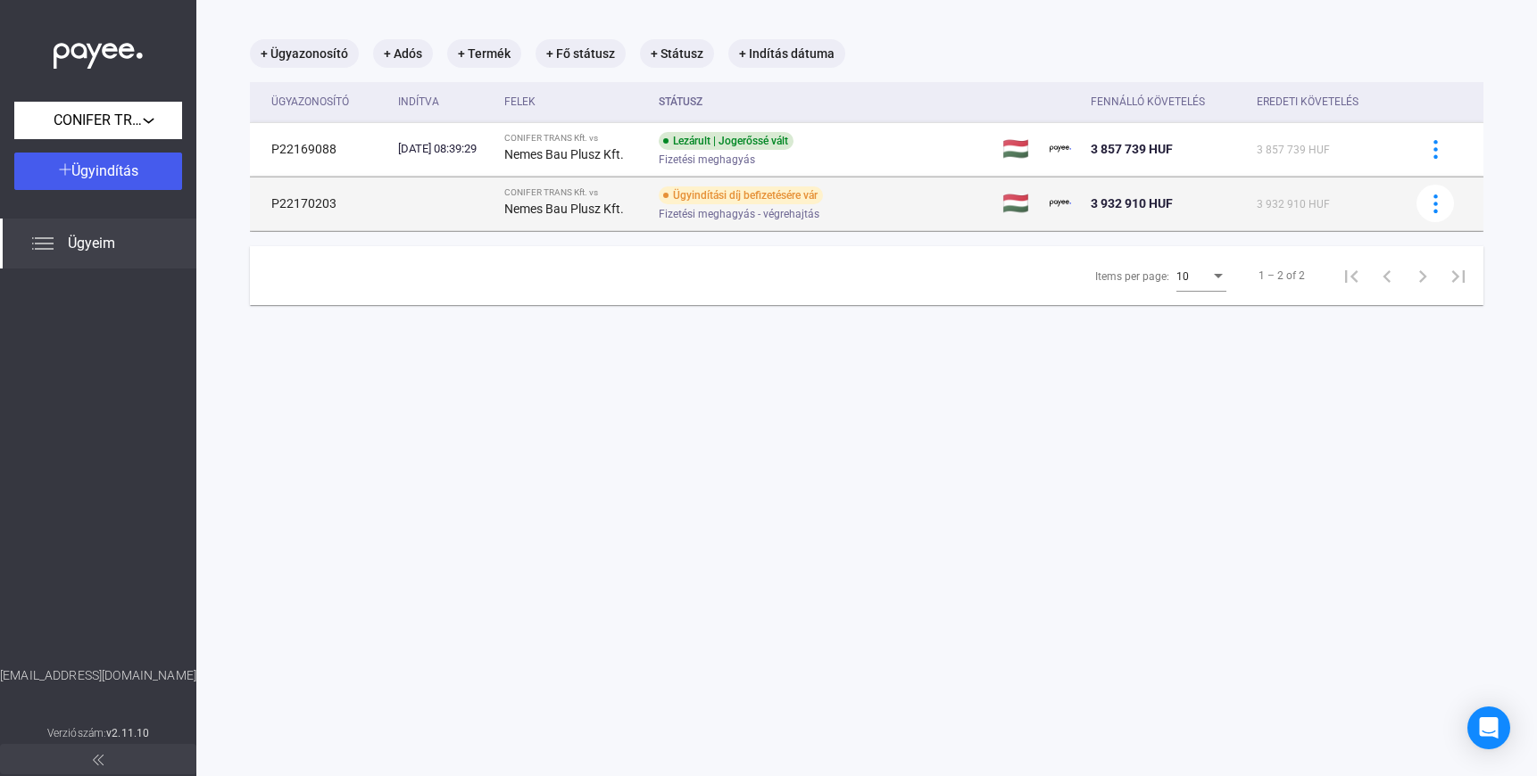
click at [879, 202] on div "Ügyindítási díj befizetésére vár Fizetési meghagyás - végrehajtás" at bounding box center [801, 203] width 285 height 35
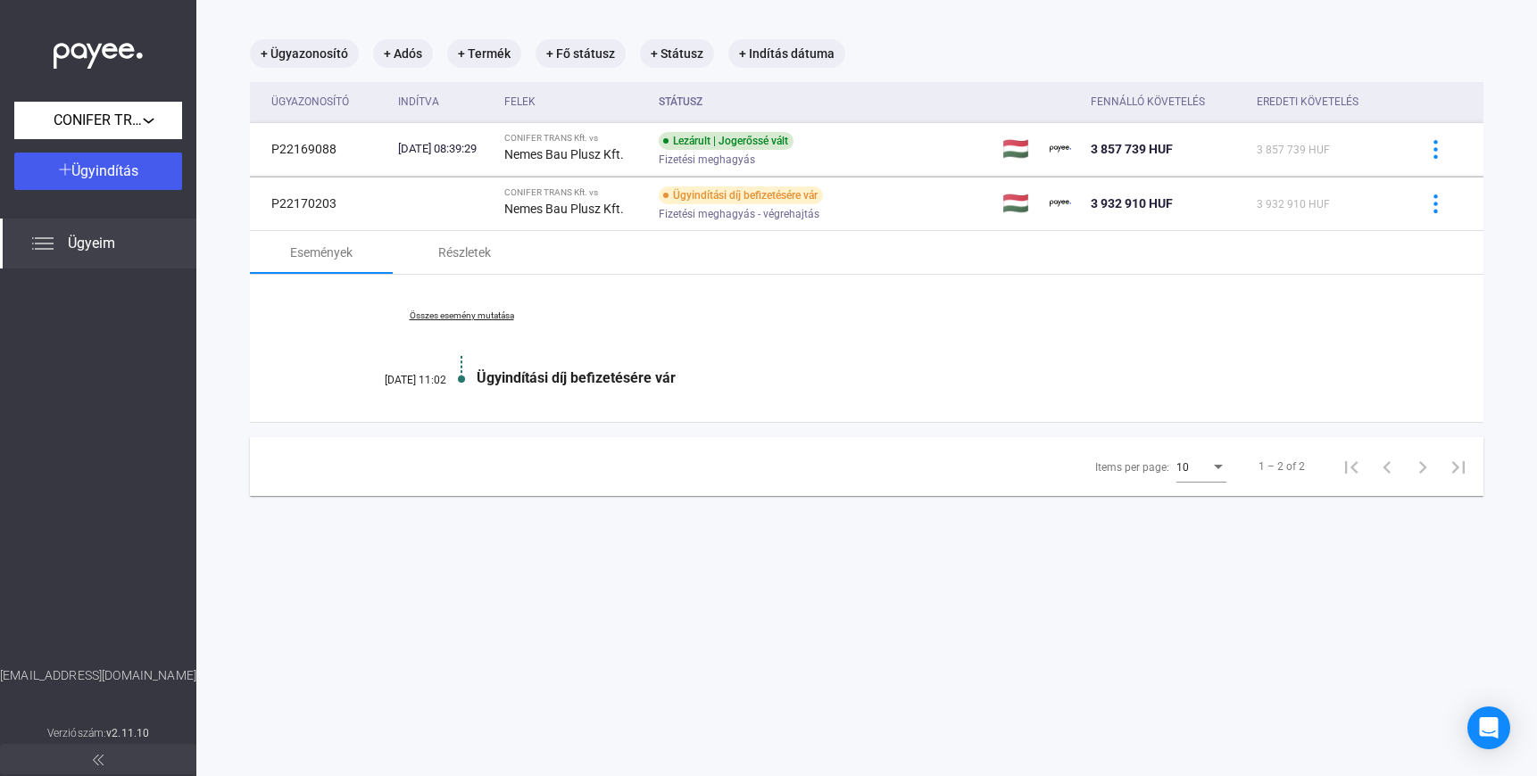
click at [1498, 310] on main "+ Ügyazonosító + Adós + Termék + Fő státusz + Státusz + Indítás dátuma Ügyazono…" at bounding box center [866, 388] width 1340 height 776
